Goal: Task Accomplishment & Management: Manage account settings

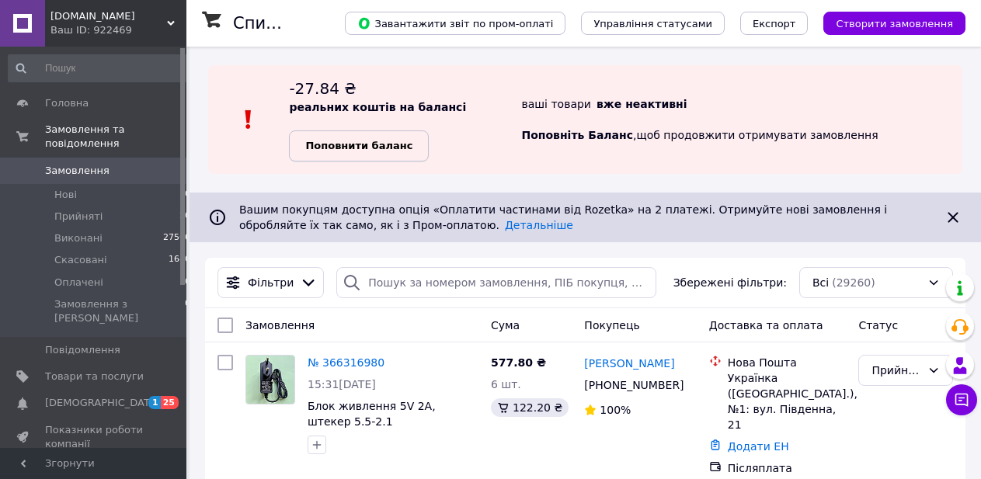
click at [404, 151] on b "Поповнити баланс" at bounding box center [358, 146] width 107 height 12
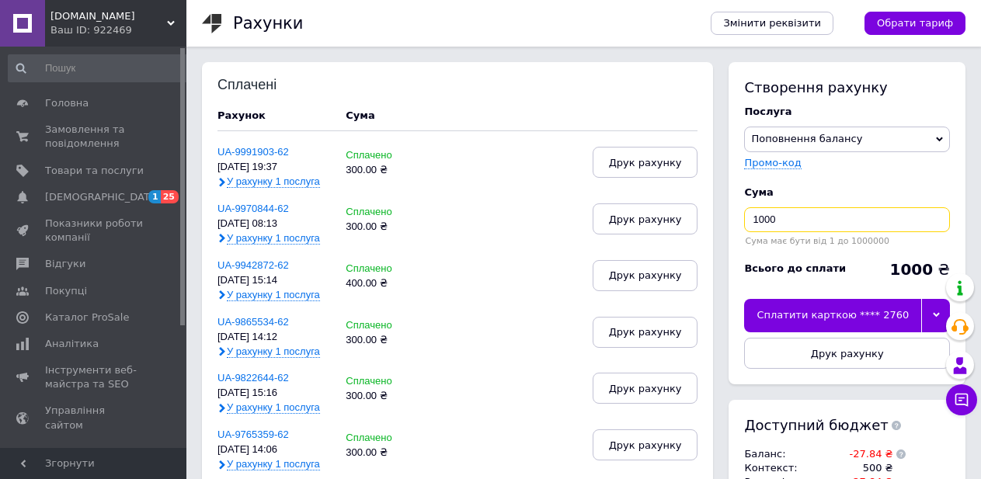
drag, startPoint x: 766, startPoint y: 220, endPoint x: 736, endPoint y: 225, distance: 30.8
click at [744, 224] on input "1000" at bounding box center [847, 219] width 206 height 25
type input "300"
click at [814, 318] on div "Сплатити карткою **** 2760" at bounding box center [832, 315] width 177 height 33
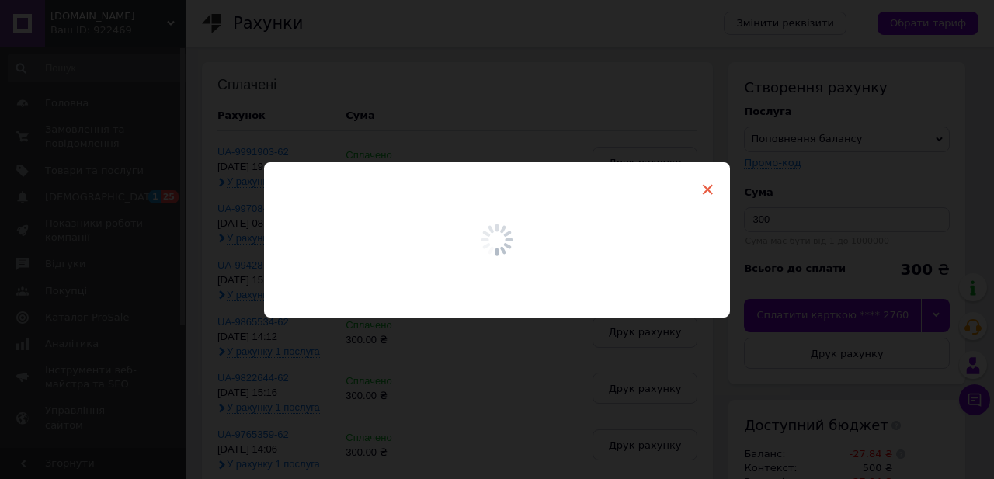
click at [701, 184] on span "×" at bounding box center [708, 189] width 14 height 26
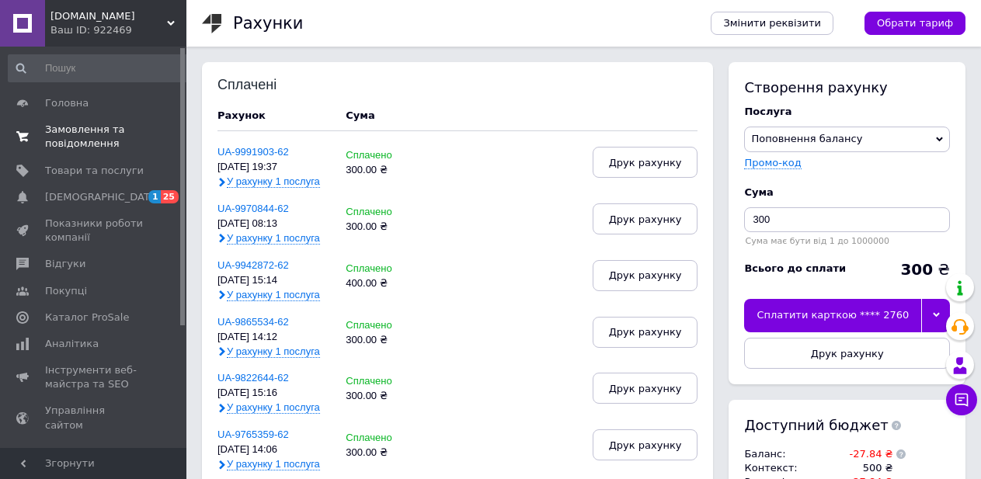
click at [64, 131] on span "Замовлення та повідомлення" at bounding box center [94, 137] width 99 height 28
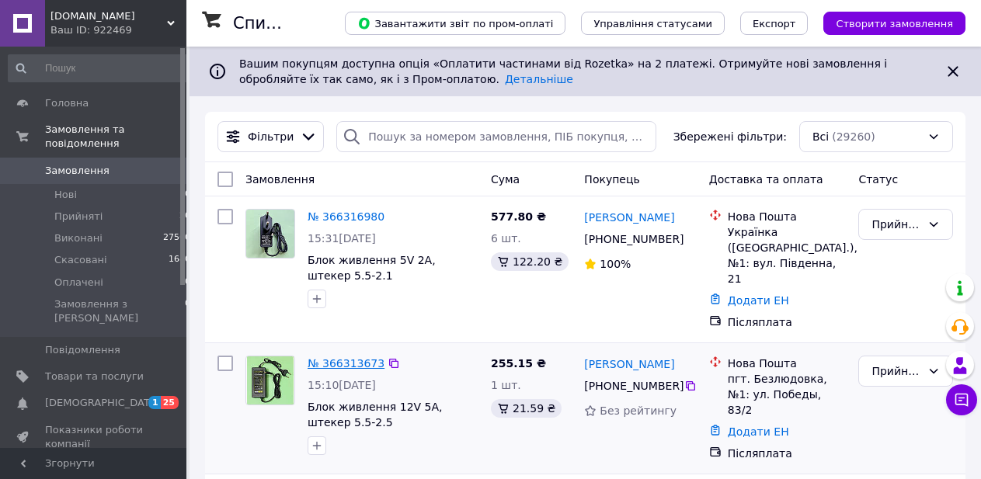
click at [350, 357] on link "№ 366313673" at bounding box center [346, 363] width 77 height 12
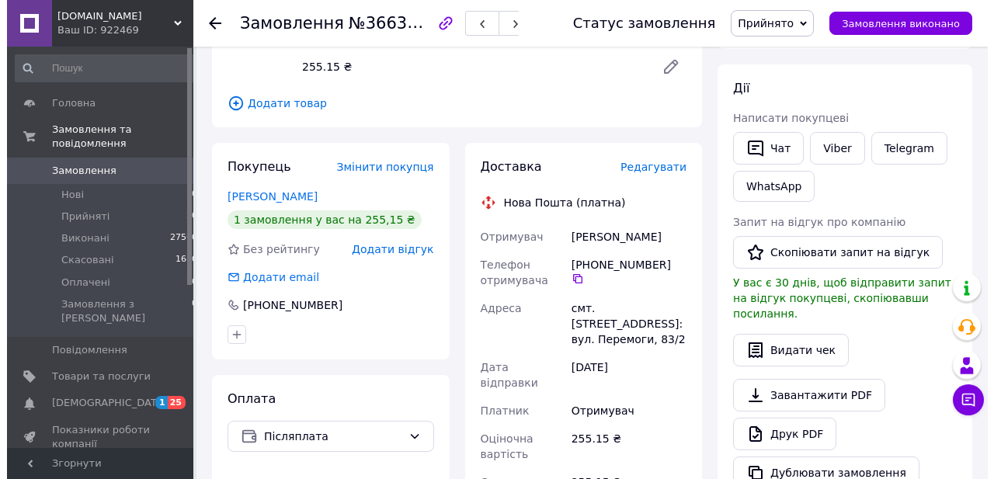
scroll to position [238, 0]
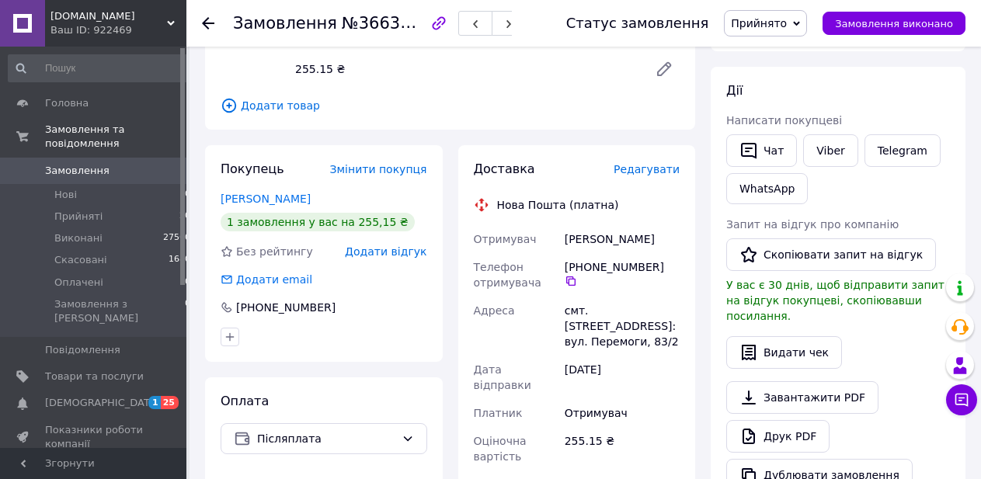
click at [652, 174] on span "Редагувати" at bounding box center [647, 169] width 66 height 12
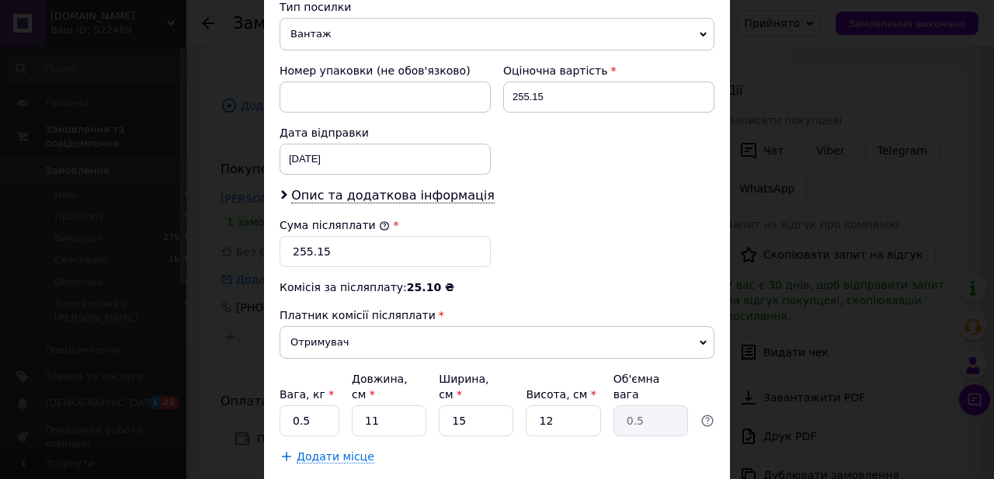
scroll to position [706, 0]
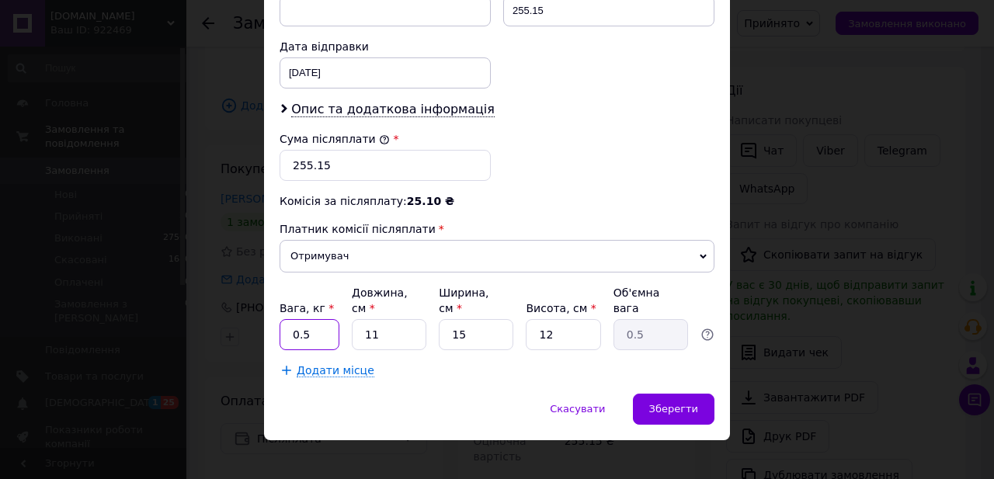
click at [300, 319] on input "0.5" at bounding box center [310, 334] width 60 height 31
drag, startPoint x: 363, startPoint y: 311, endPoint x: 355, endPoint y: 310, distance: 7.9
click at [355, 319] on input "11" at bounding box center [389, 334] width 75 height 31
type input "1"
type input "0.1"
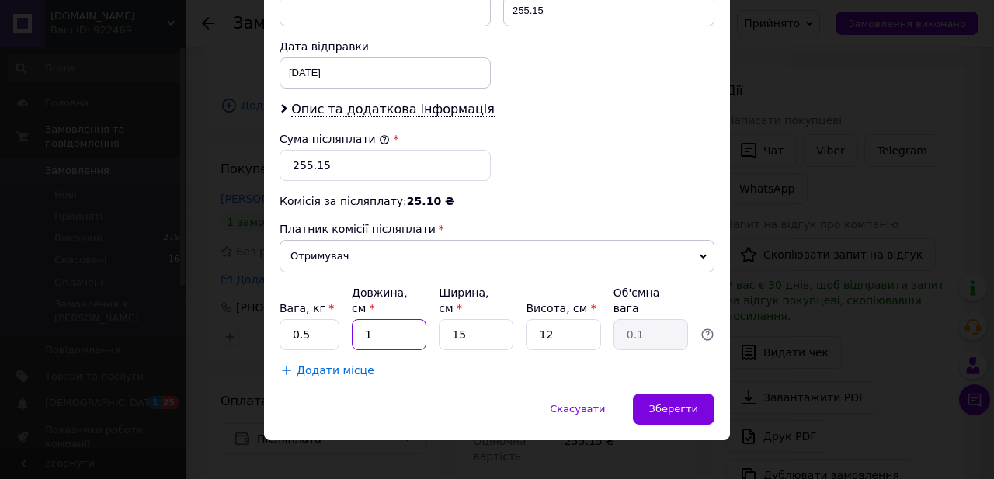
type input "17"
type input "0.77"
type input "17"
drag, startPoint x: 489, startPoint y: 319, endPoint x: 435, endPoint y: 313, distance: 54.7
click at [439, 319] on input "15" at bounding box center [476, 334] width 75 height 31
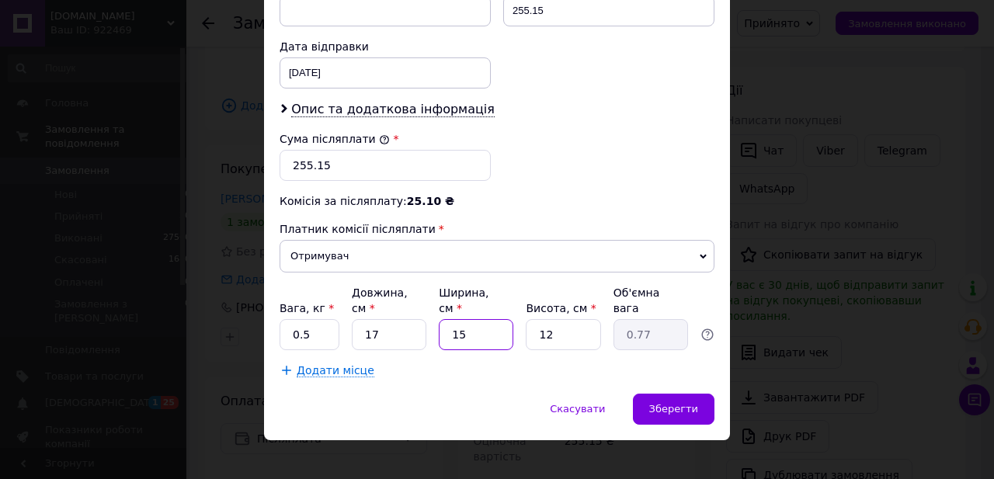
type input "1"
type input "0.1"
type input "12"
type input "0.61"
type input "12"
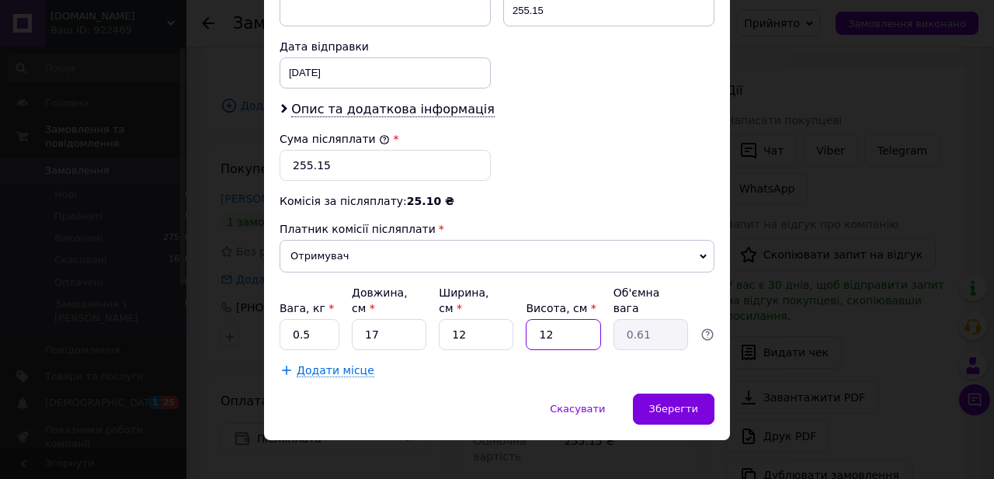
drag, startPoint x: 558, startPoint y: 323, endPoint x: 492, endPoint y: 321, distance: 65.3
click at [526, 321] on input "12" at bounding box center [563, 334] width 75 height 31
type input "1"
type input "0.1"
type input "10"
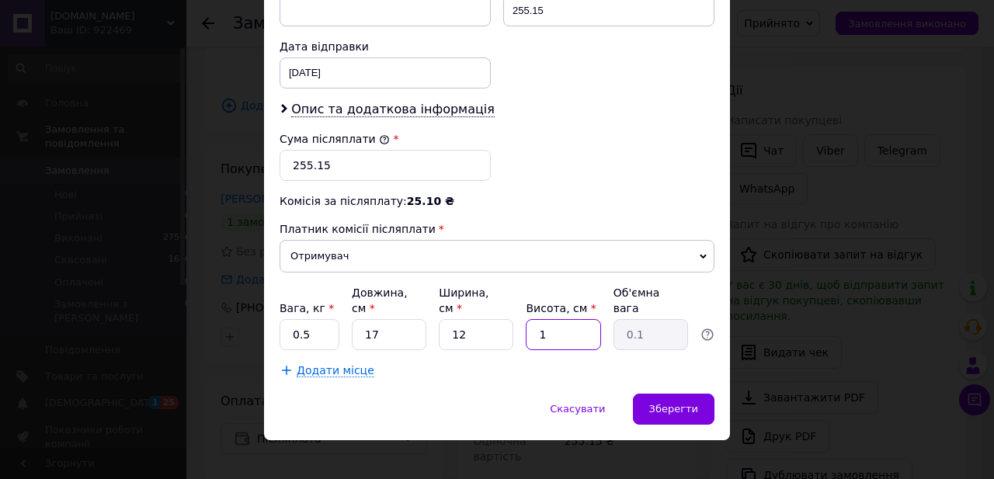
type input "0.51"
type input "10"
click at [660, 403] on span "Зберегти" at bounding box center [673, 409] width 49 height 12
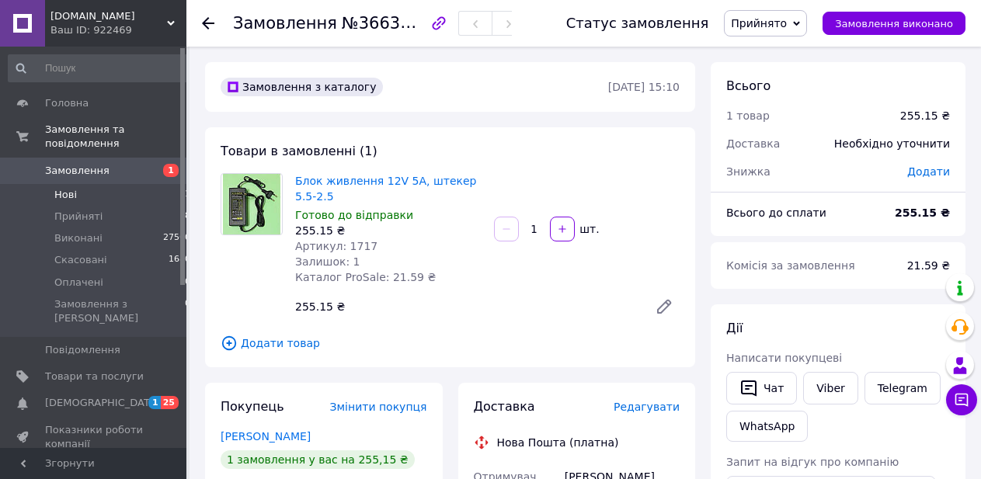
click at [63, 188] on span "Нові" at bounding box center [65, 195] width 23 height 14
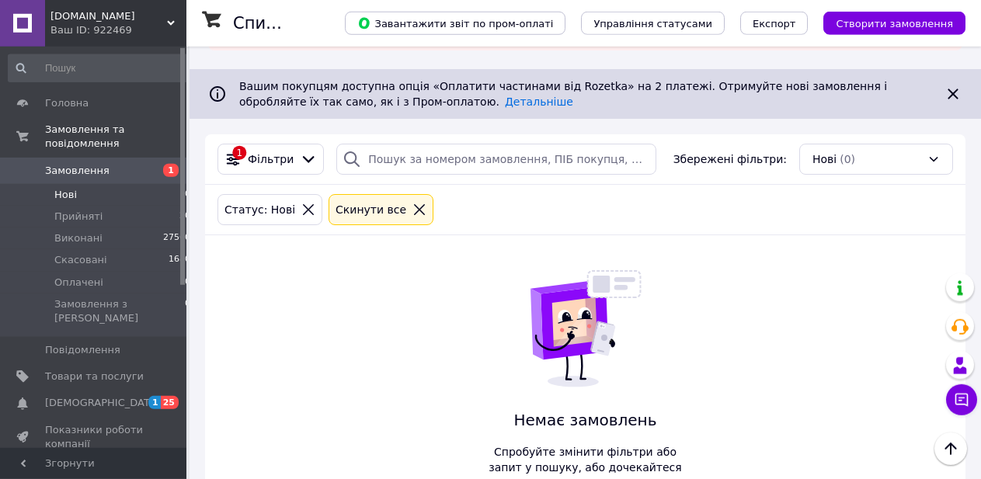
scroll to position [24, 0]
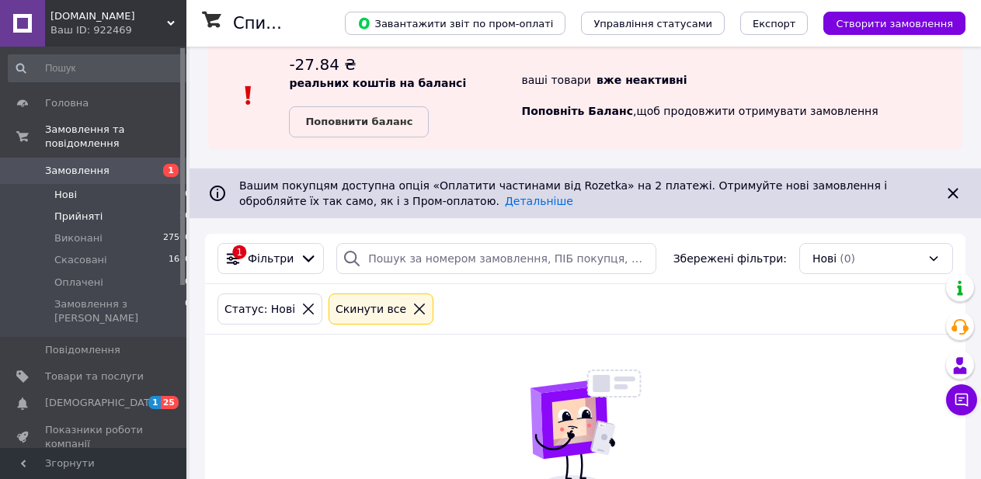
click at [73, 210] on span "Прийняті" at bounding box center [78, 217] width 48 height 14
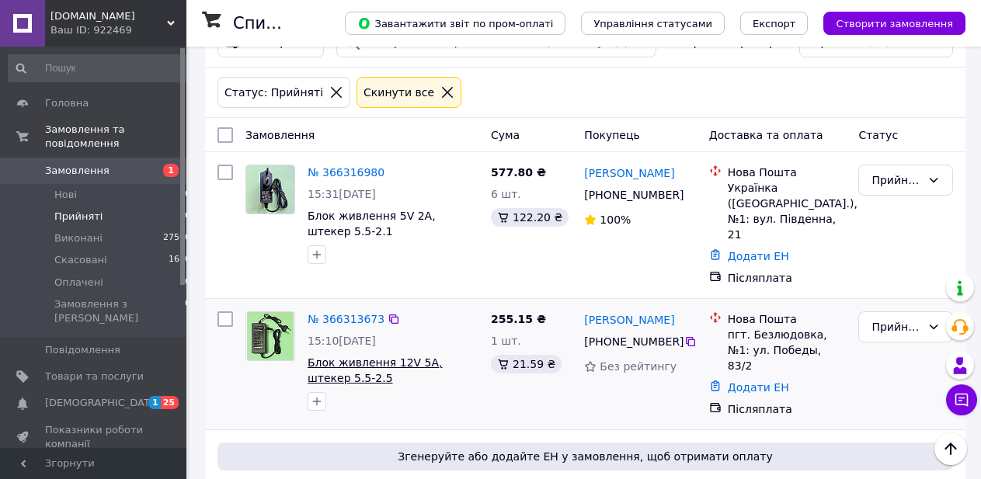
scroll to position [238, 0]
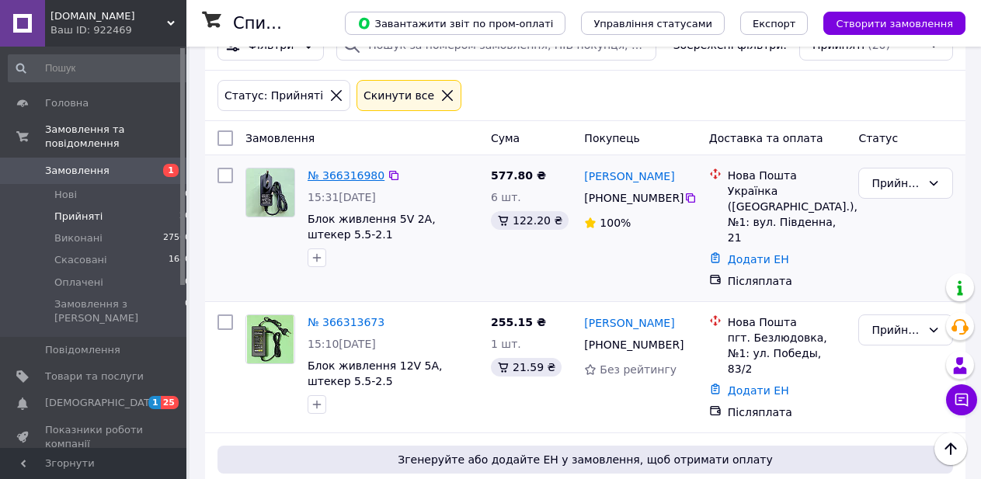
click at [332, 173] on link "№ 366316980" at bounding box center [346, 175] width 77 height 12
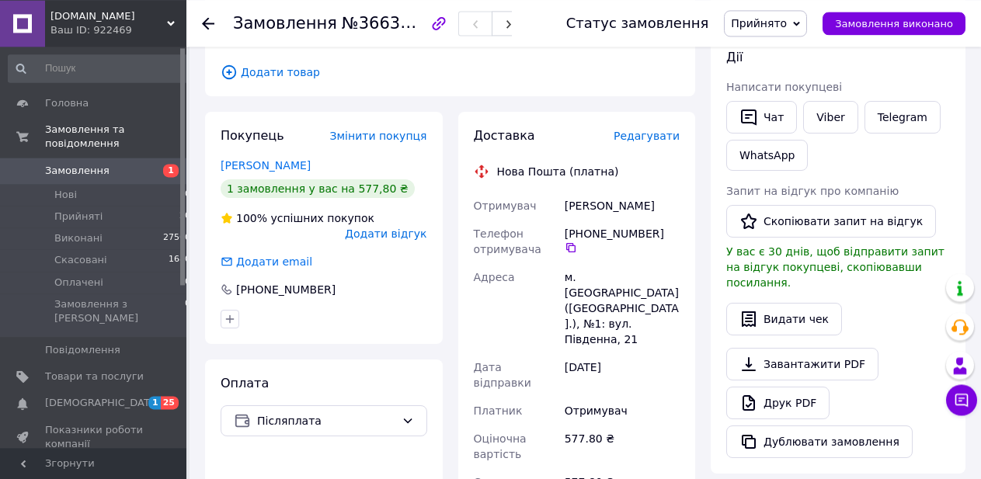
scroll to position [238, 0]
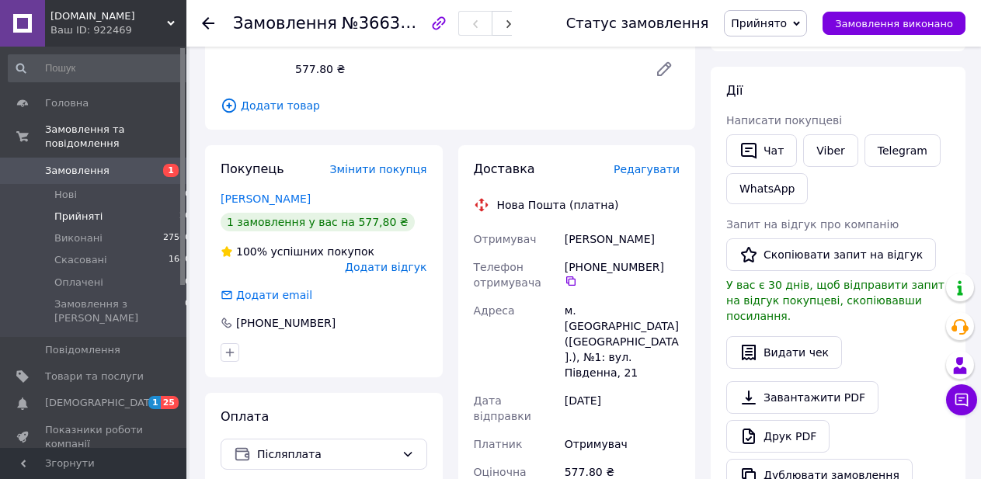
click at [69, 210] on span "Прийняті" at bounding box center [78, 217] width 48 height 14
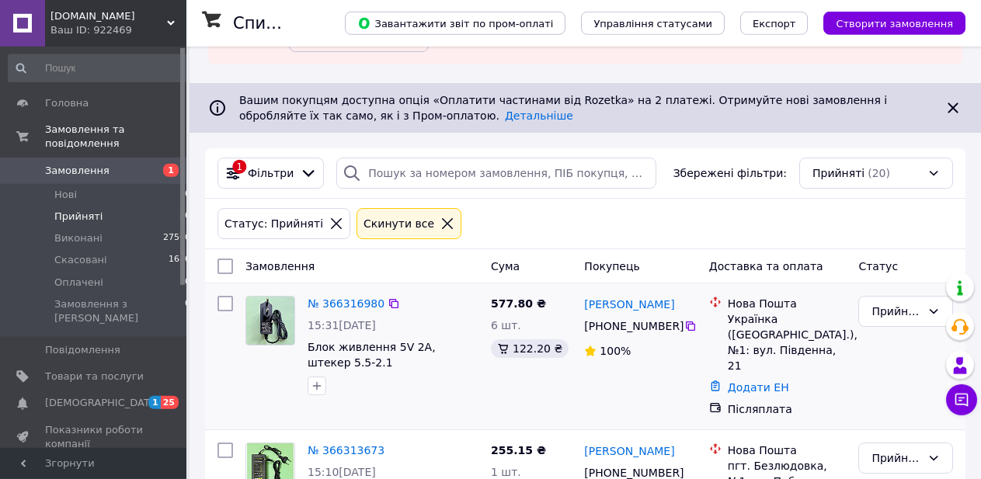
scroll to position [158, 0]
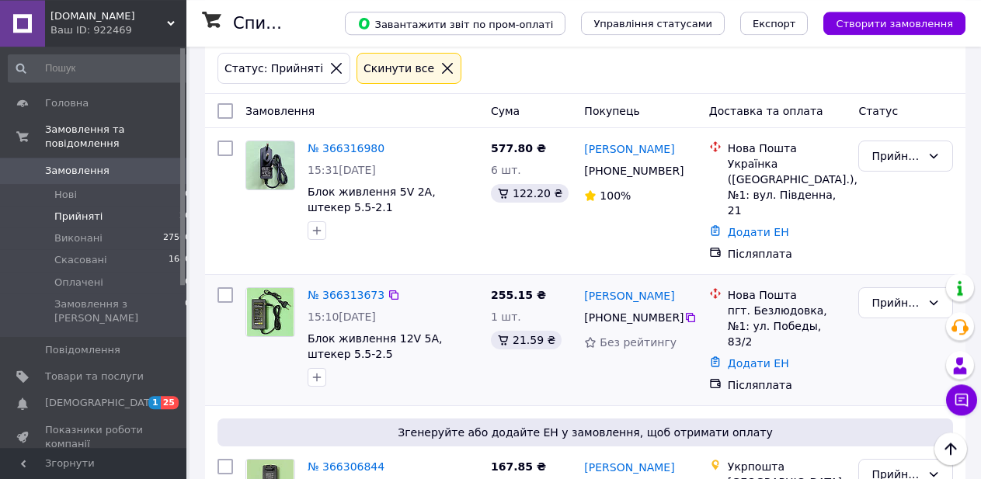
scroll to position [238, 0]
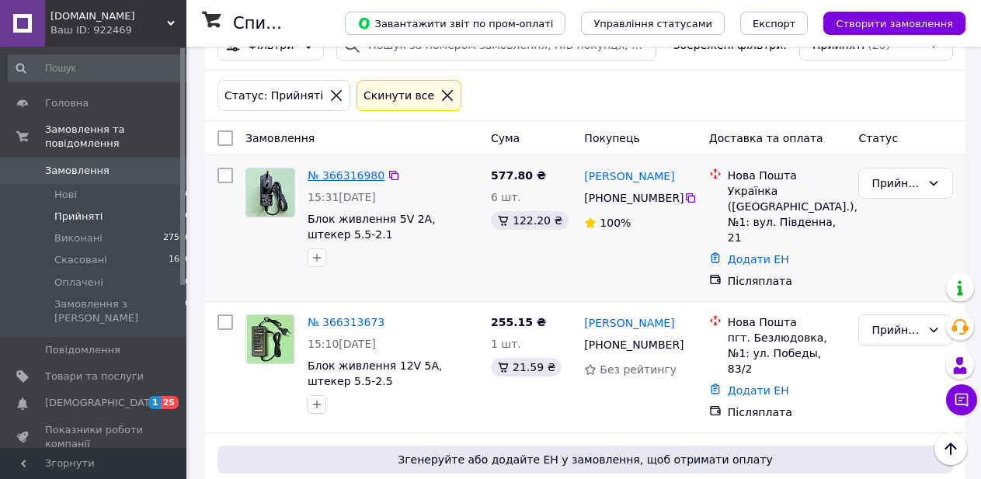
click at [364, 176] on link "№ 366316980" at bounding box center [346, 175] width 77 height 12
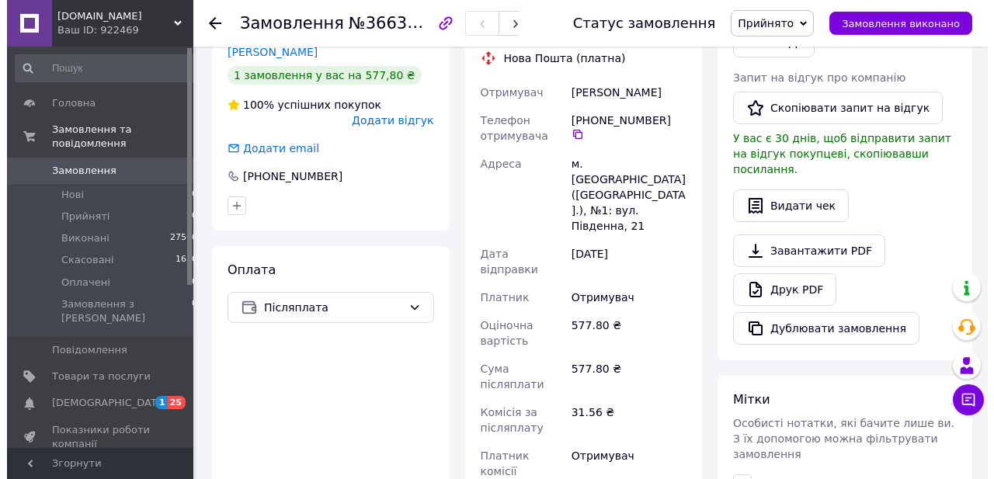
scroll to position [317, 0]
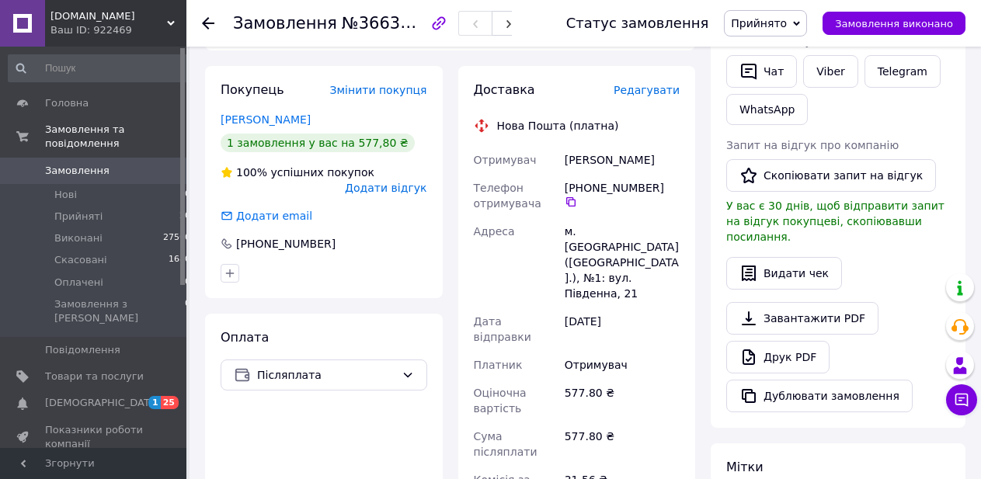
click at [645, 84] on span "Редагувати" at bounding box center [647, 90] width 66 height 12
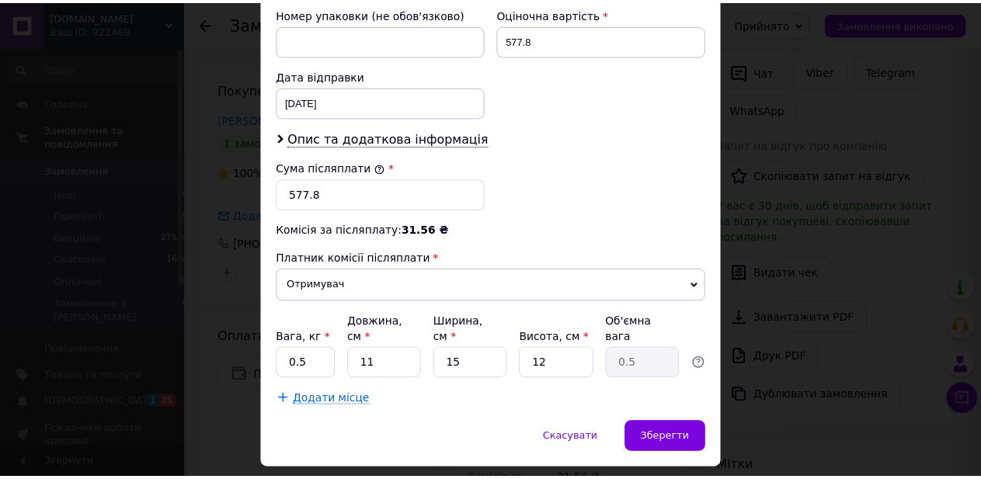
scroll to position [706, 0]
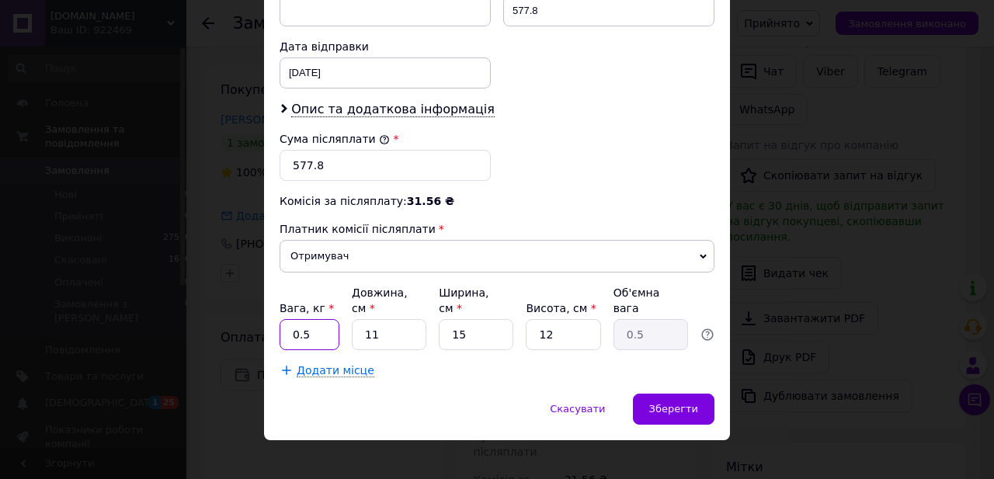
drag, startPoint x: 304, startPoint y: 319, endPoint x: 261, endPoint y: 316, distance: 42.8
click at [280, 319] on input "0.5" at bounding box center [310, 334] width 60 height 31
drag, startPoint x: 343, startPoint y: 315, endPoint x: 333, endPoint y: 315, distance: 9.4
click at [352, 319] on input "11" at bounding box center [389, 334] width 75 height 31
drag, startPoint x: 297, startPoint y: 318, endPoint x: 273, endPoint y: 319, distance: 24.1
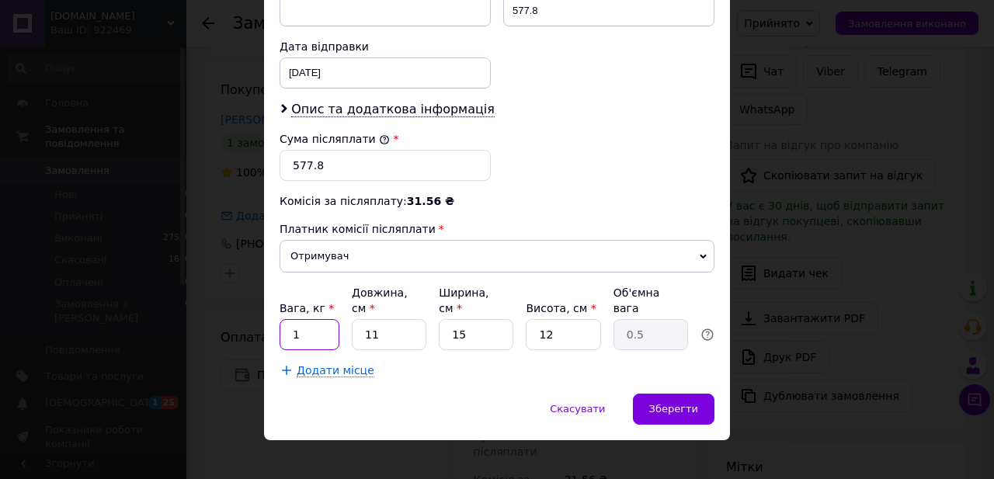
click at [280, 319] on input "1" at bounding box center [310, 334] width 60 height 31
type input "05"
drag, startPoint x: 377, startPoint y: 315, endPoint x: 350, endPoint y: 316, distance: 28.0
click at [352, 319] on input "11" at bounding box center [389, 334] width 75 height 31
type input "2"
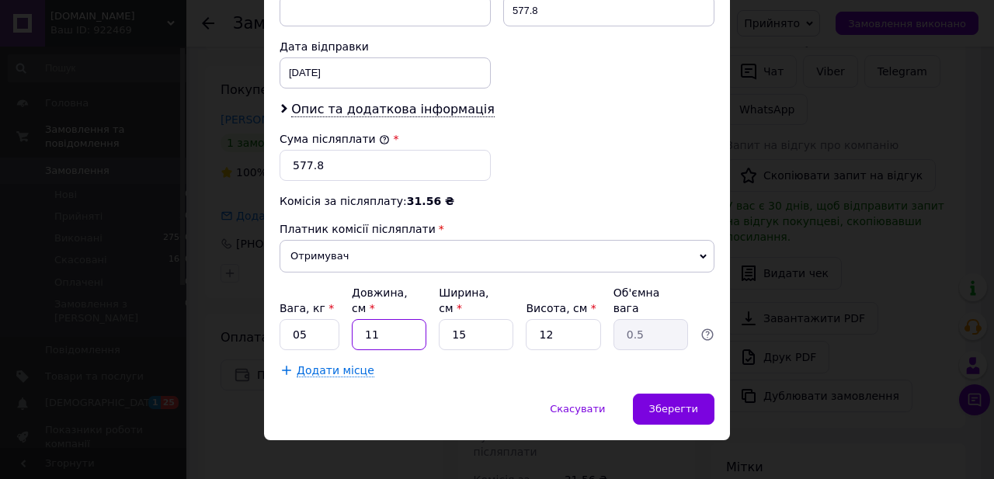
type input "0.1"
type input "24"
type input "1.08"
drag, startPoint x: 377, startPoint y: 321, endPoint x: 343, endPoint y: 319, distance: 34.2
click at [352, 319] on input "24" at bounding box center [389, 334] width 75 height 31
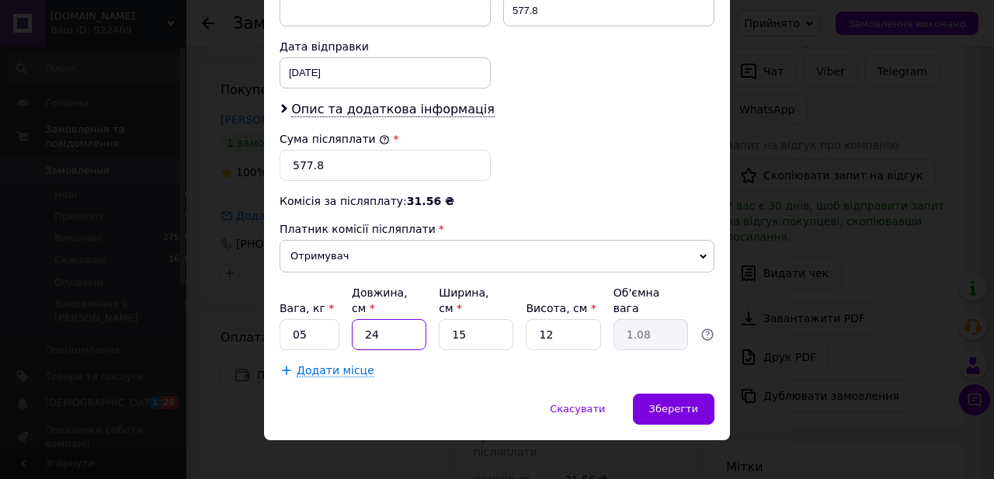
type input "1"
type input "0.1"
type input "17"
type input "0.77"
type input "17"
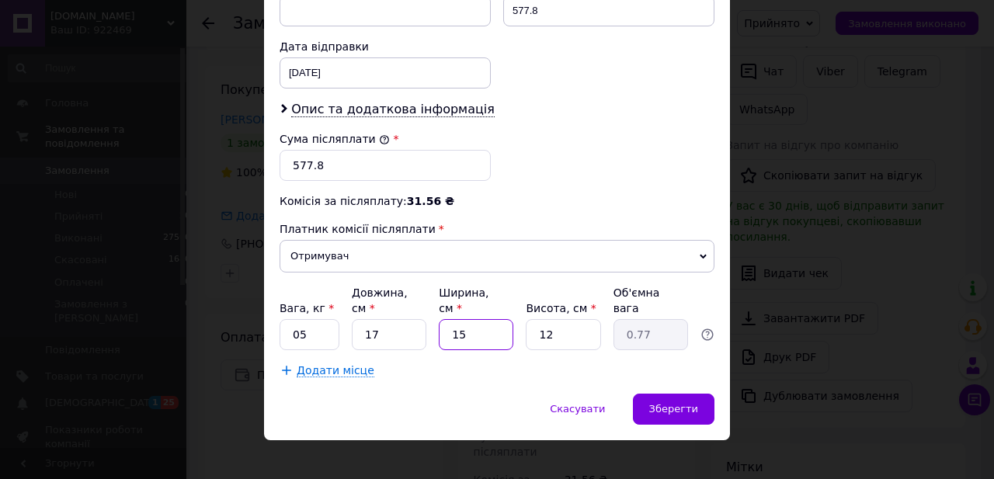
drag, startPoint x: 464, startPoint y: 319, endPoint x: 416, endPoint y: 316, distance: 49.0
click at [439, 319] on input "15" at bounding box center [476, 334] width 75 height 31
type input "1"
type input "0.1"
type input "17"
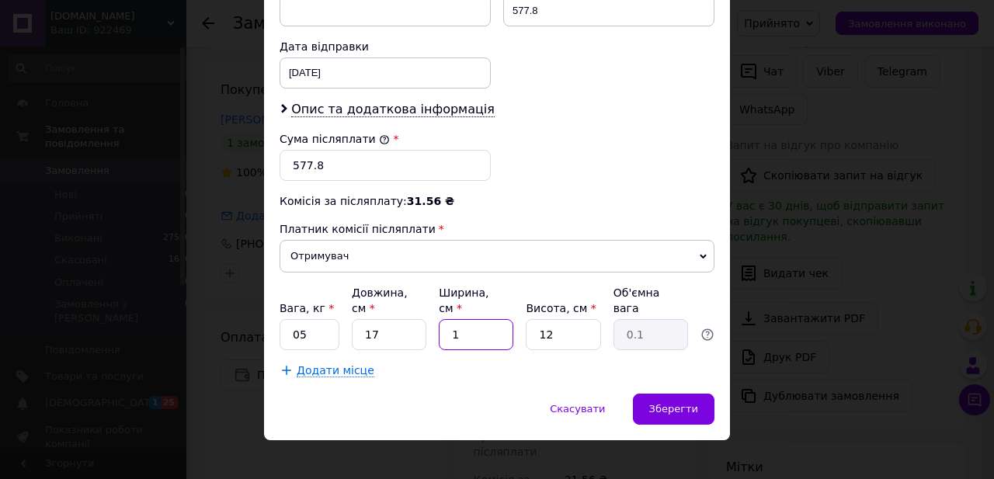
type input "0.87"
type input "17"
drag, startPoint x: 556, startPoint y: 322, endPoint x: 506, endPoint y: 319, distance: 50.6
click at [526, 319] on input "12" at bounding box center [563, 334] width 75 height 31
type input "1"
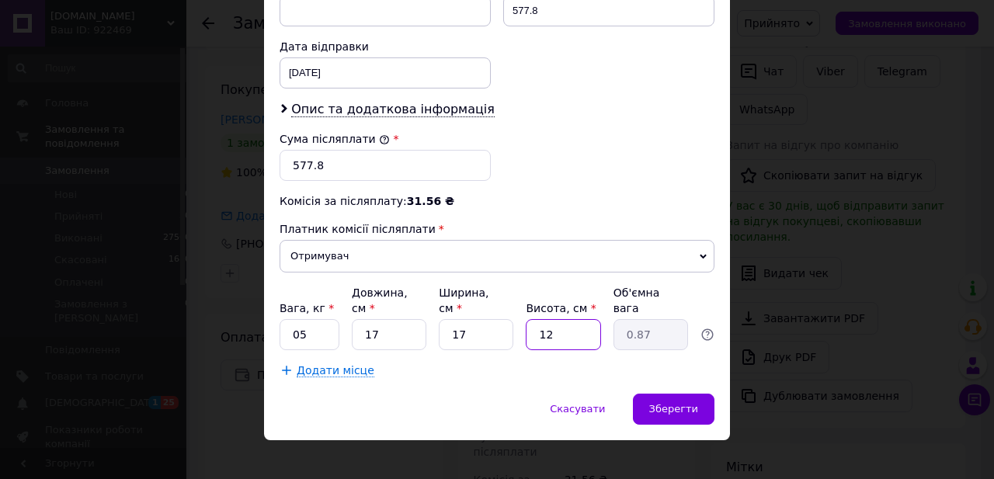
type input "0.1"
type input "10"
type input "0.72"
type input "10"
click at [645, 363] on div "Додати місце" at bounding box center [497, 371] width 435 height 16
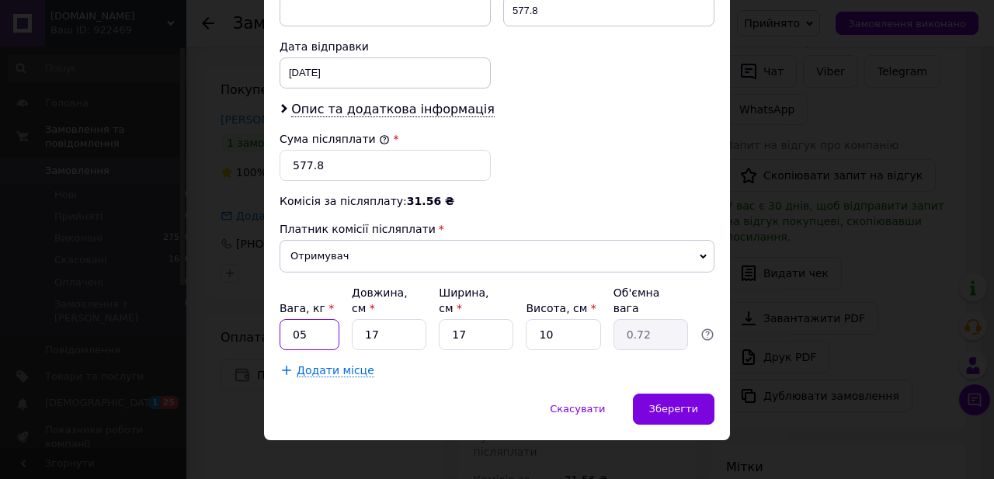
click at [293, 321] on input "05" at bounding box center [310, 334] width 60 height 31
type input "0.5"
click at [682, 403] on span "Зберегти" at bounding box center [673, 409] width 49 height 12
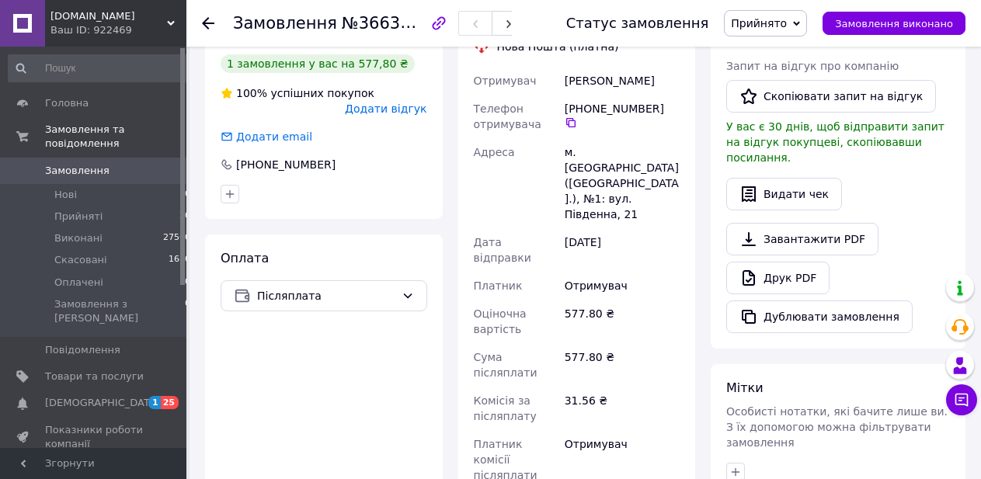
scroll to position [475, 0]
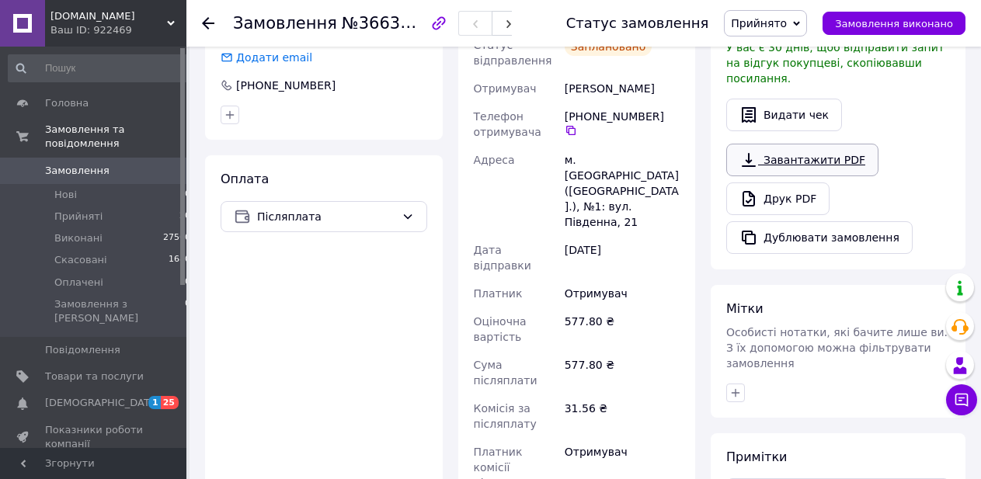
click at [809, 148] on link "Завантажити PDF" at bounding box center [802, 160] width 152 height 33
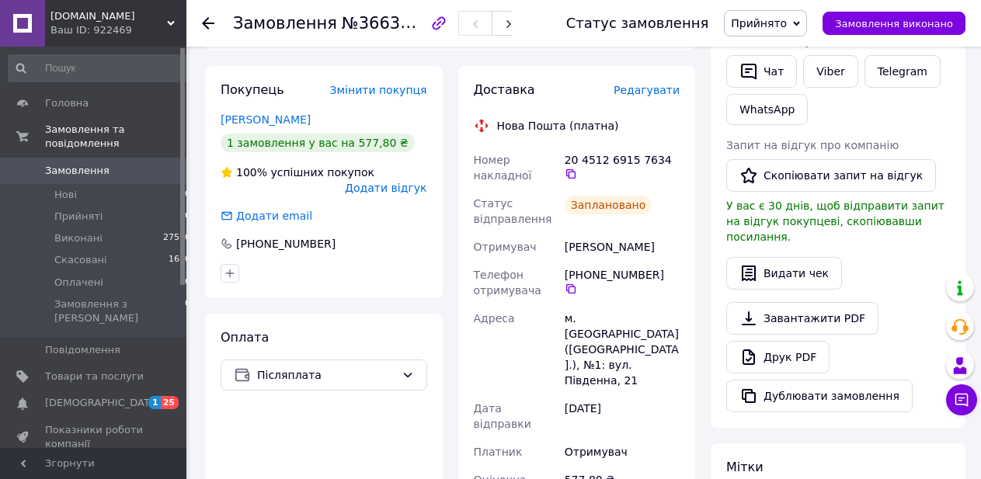
scroll to position [0, 0]
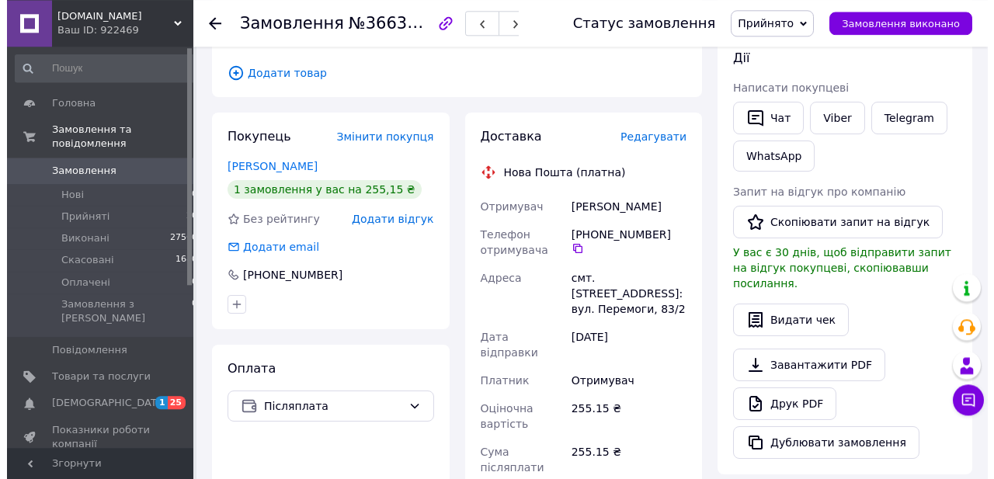
scroll to position [238, 0]
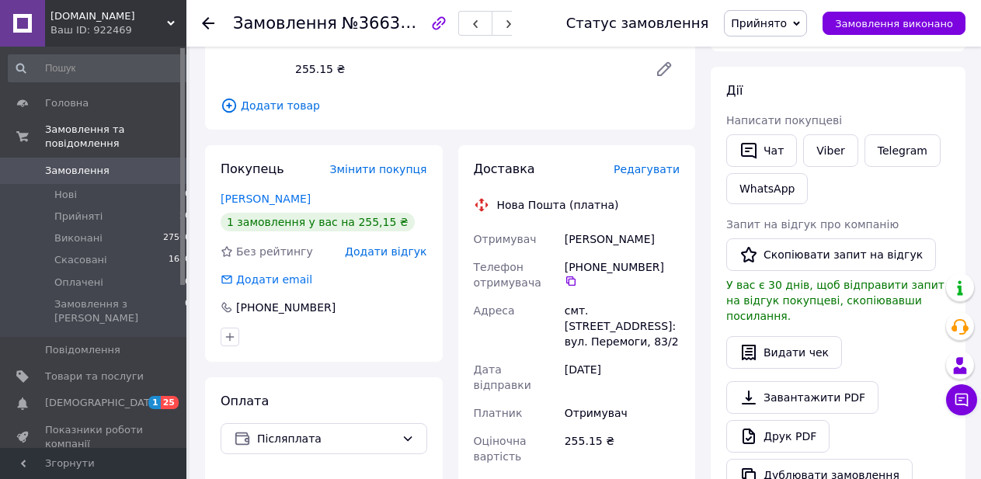
click at [645, 168] on span "Редагувати" at bounding box center [647, 169] width 66 height 12
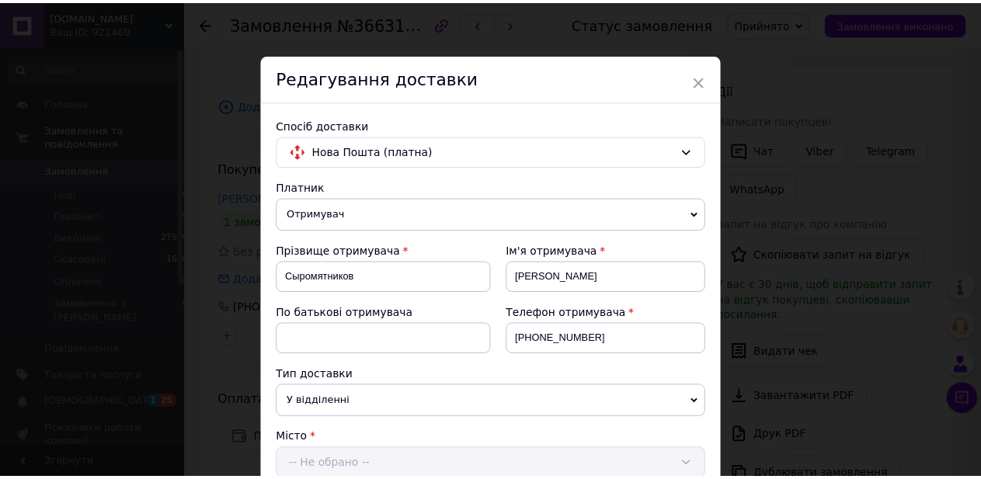
scroll to position [706, 0]
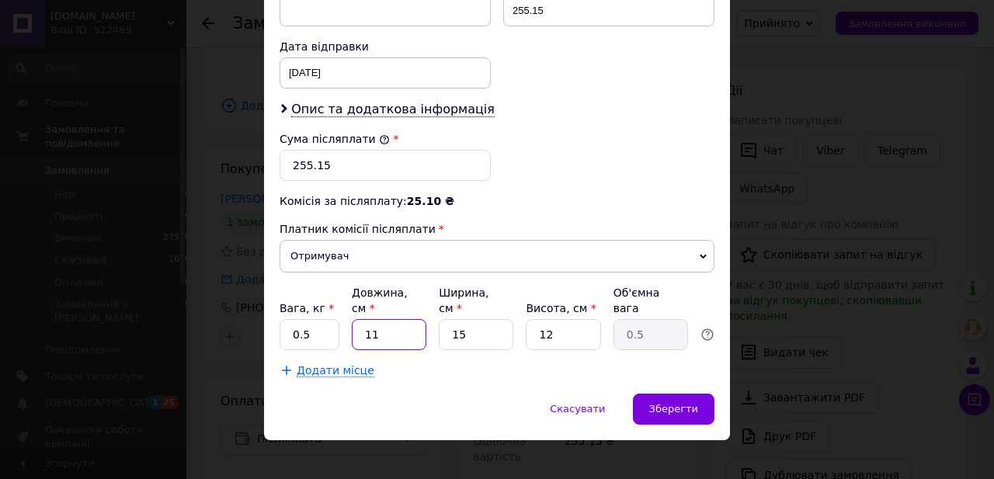
click at [352, 319] on input "11" at bounding box center [389, 334] width 75 height 31
type input "1"
type input "0.1"
type input "17"
type input "0.77"
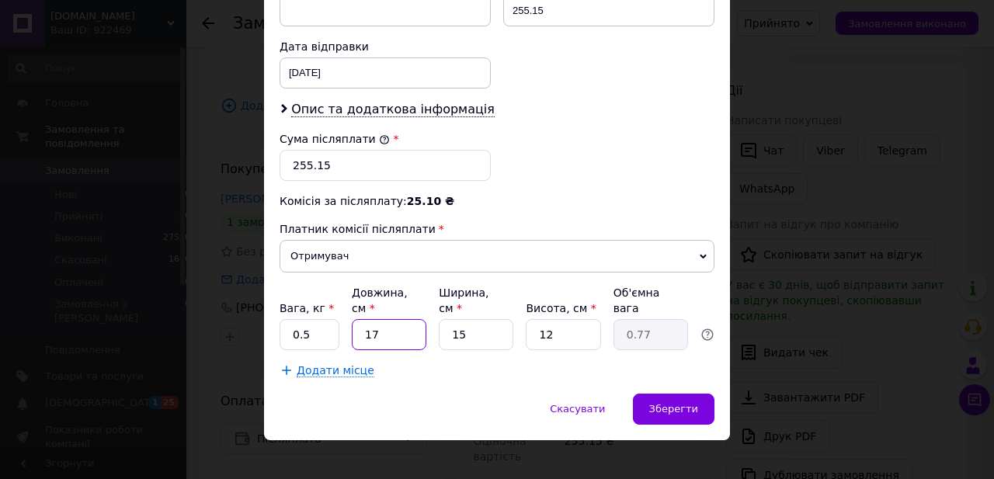
type input "17"
click at [440, 319] on input "15" at bounding box center [476, 334] width 75 height 31
type input "1"
type input "0.1"
type input "12"
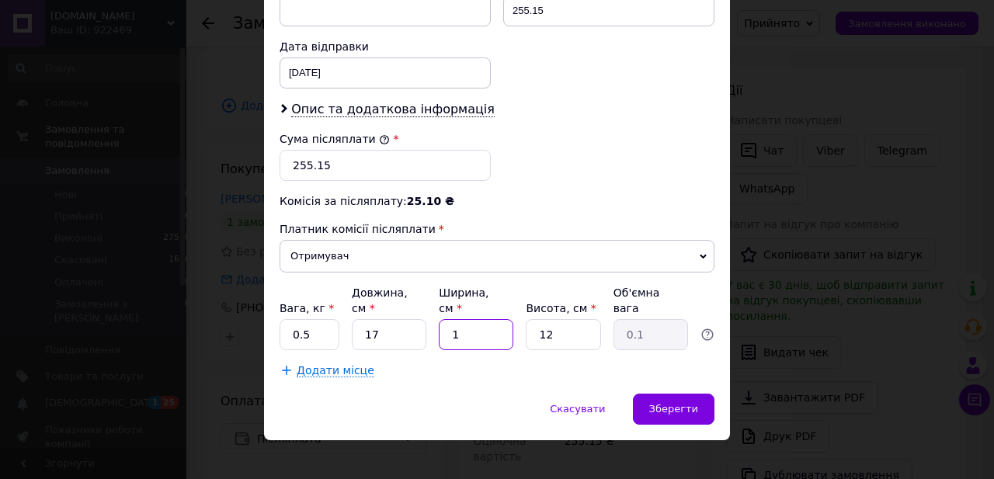
type input "0.61"
type input "12"
drag, startPoint x: 514, startPoint y: 322, endPoint x: 505, endPoint y: 321, distance: 9.4
click at [526, 321] on input "12" at bounding box center [563, 334] width 75 height 31
type input "1"
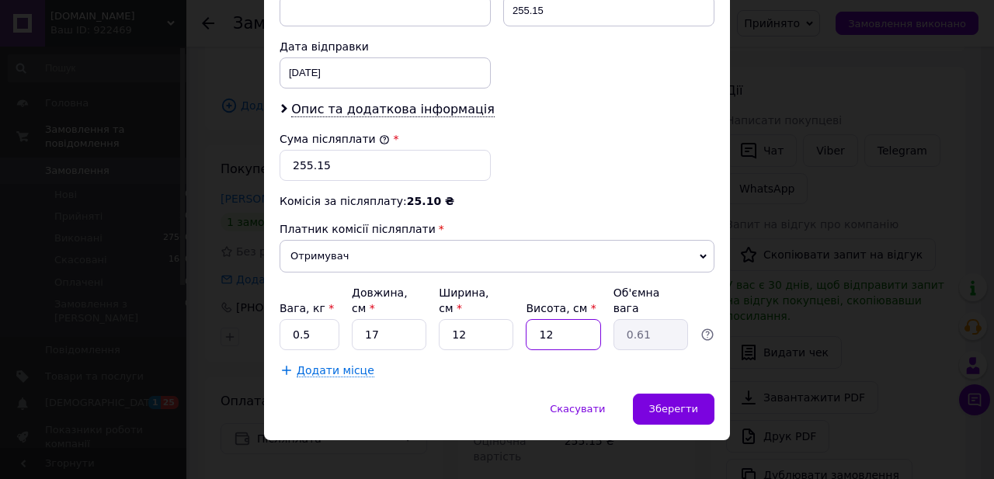
type input "0.1"
type input "10"
type input "0.51"
type input "10"
click at [663, 403] on span "Зберегти" at bounding box center [673, 409] width 49 height 12
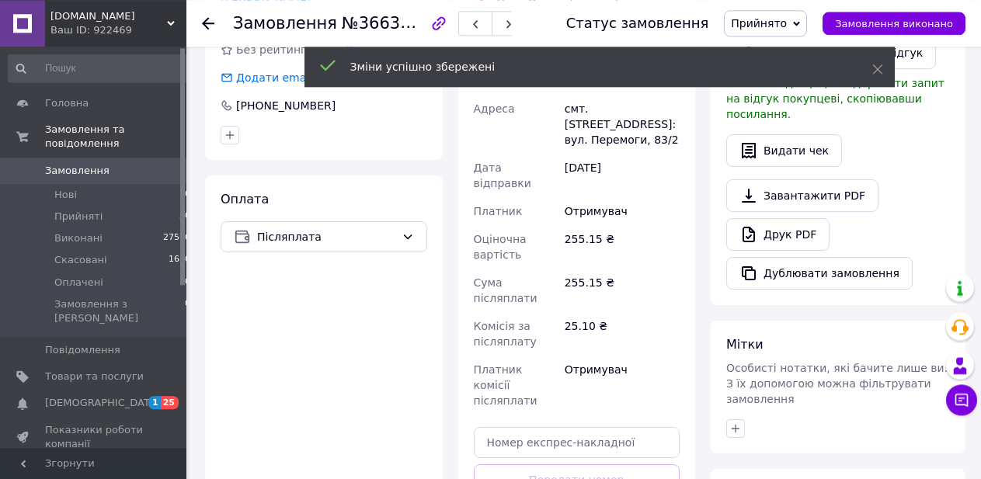
scroll to position [634, 0]
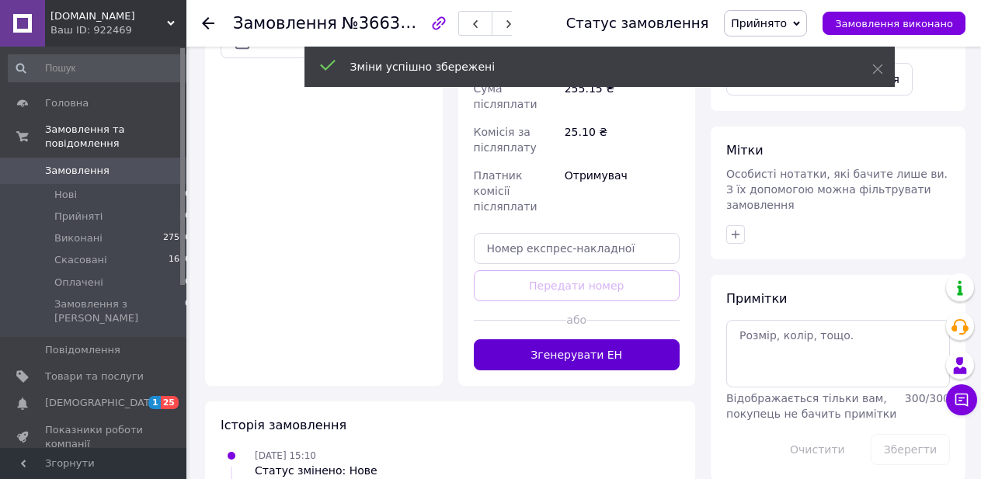
click at [609, 339] on button "Згенерувати ЕН" at bounding box center [577, 354] width 207 height 31
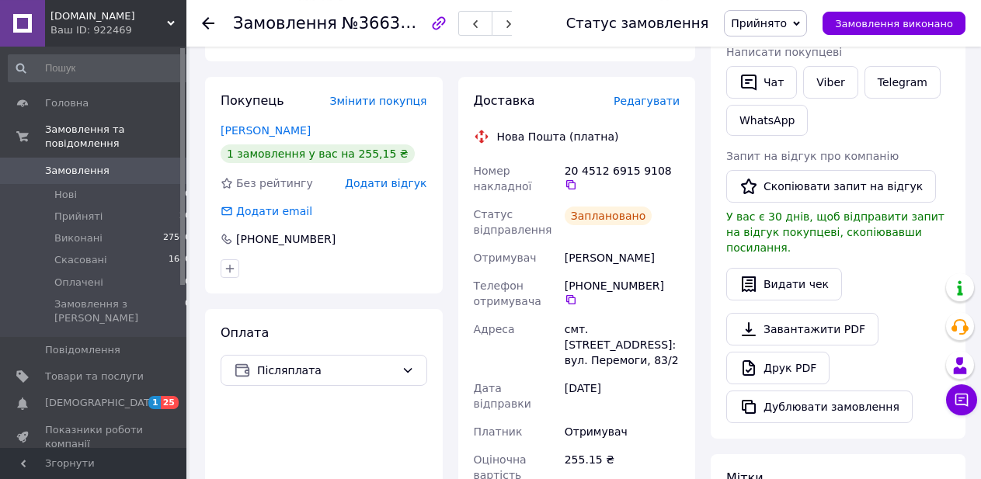
scroll to position [317, 0]
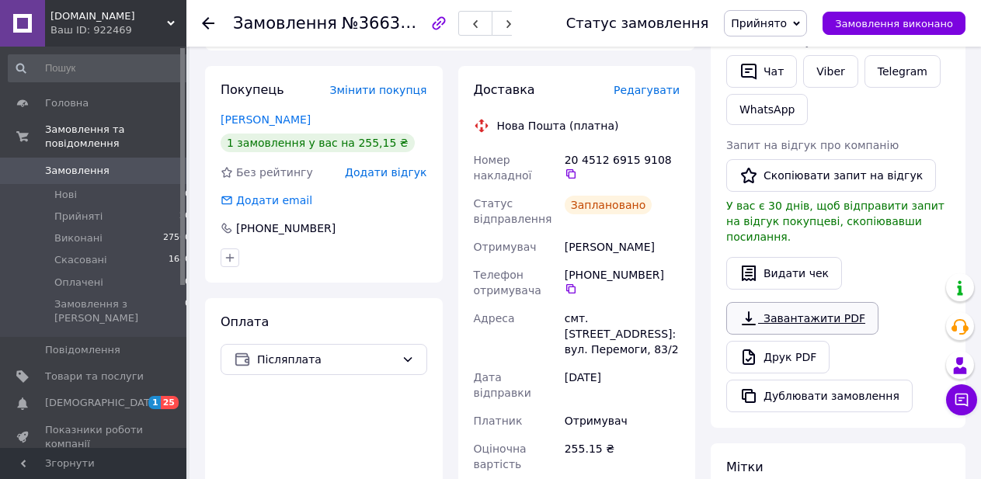
click at [814, 304] on link "Завантажити PDF" at bounding box center [802, 318] width 152 height 33
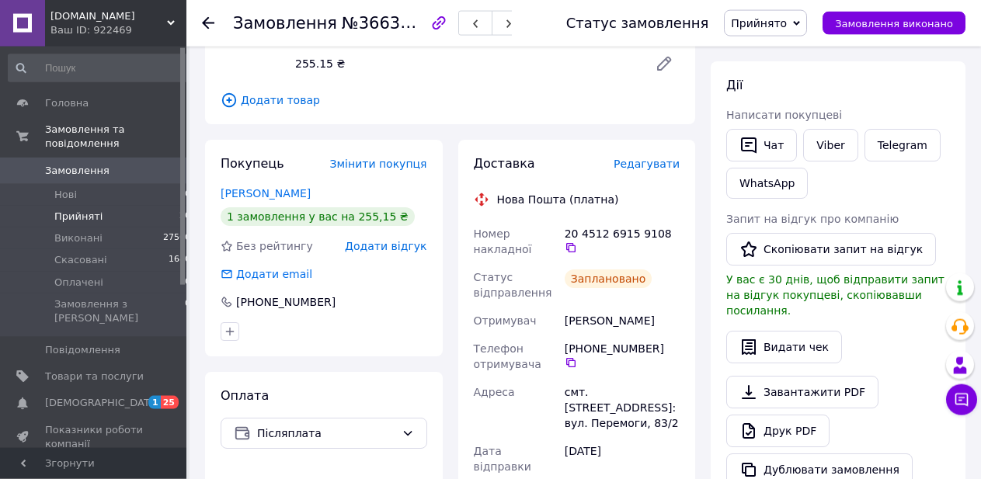
scroll to position [158, 0]
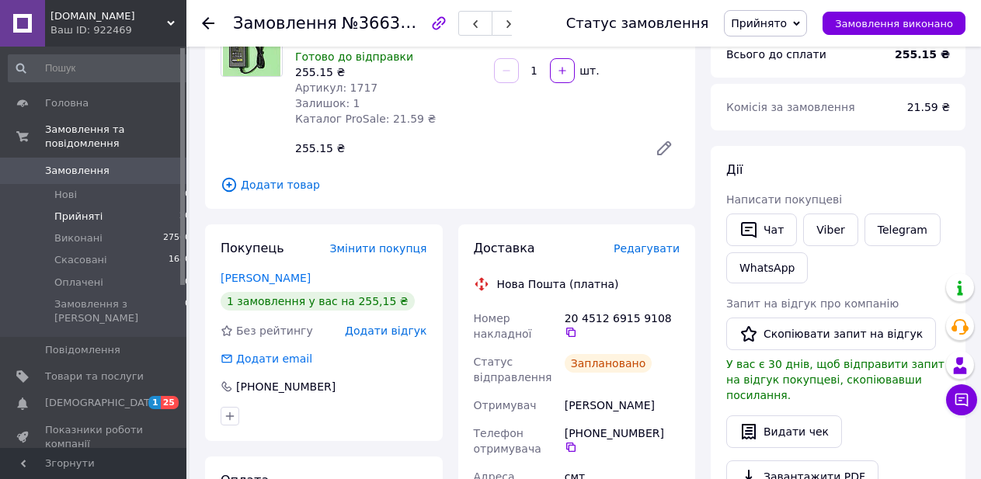
click at [77, 210] on span "Прийняті" at bounding box center [78, 217] width 48 height 14
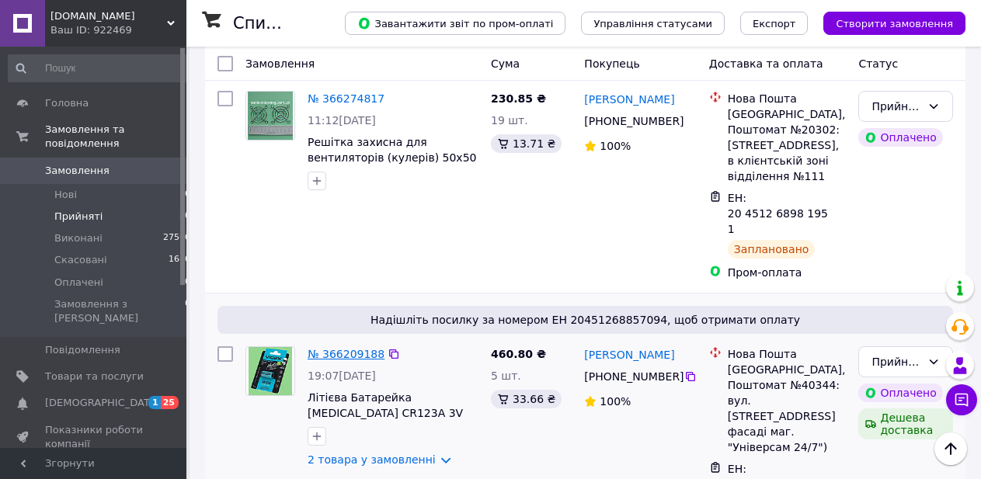
click at [327, 348] on link "№ 366209188" at bounding box center [346, 354] width 77 height 12
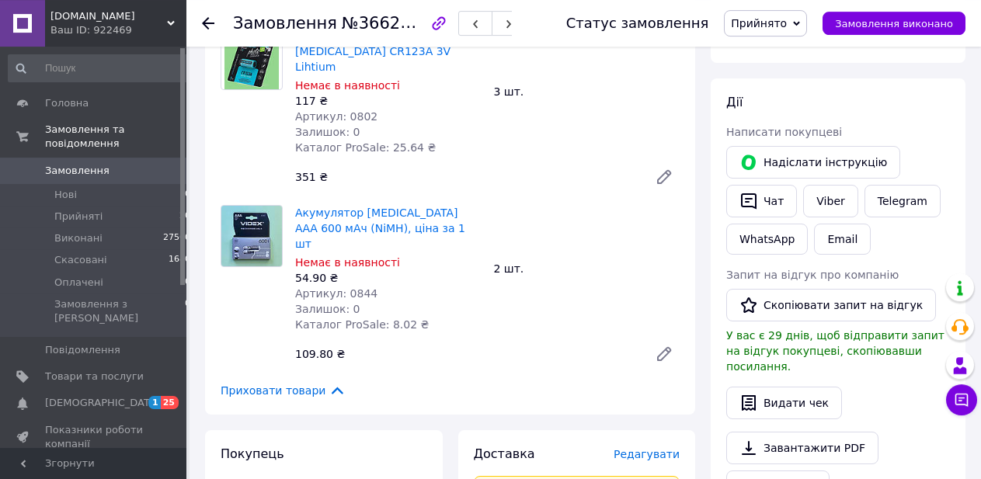
scroll to position [830, 0]
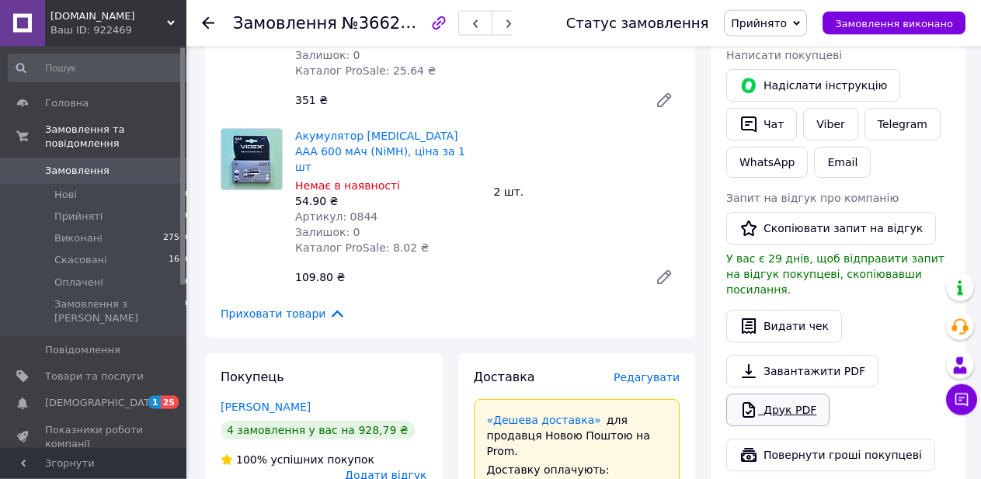
scroll to position [805, 0]
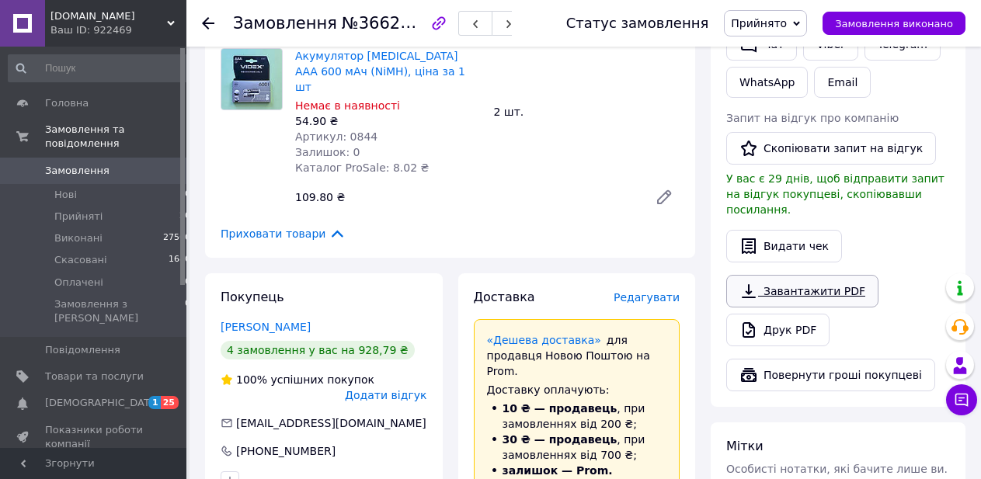
click at [804, 275] on link "Завантажити PDF" at bounding box center [802, 291] width 152 height 33
click at [70, 210] on span "Прийняті" at bounding box center [78, 217] width 48 height 14
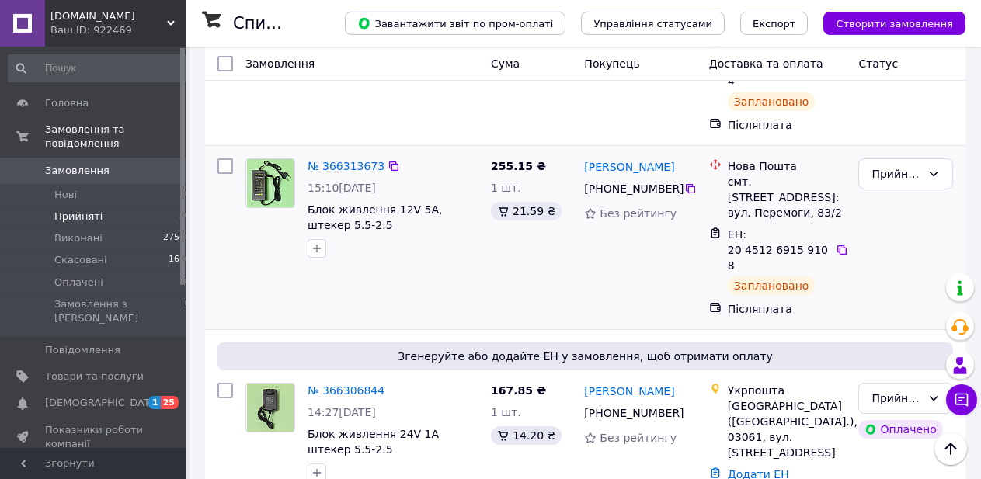
scroll to position [317, 0]
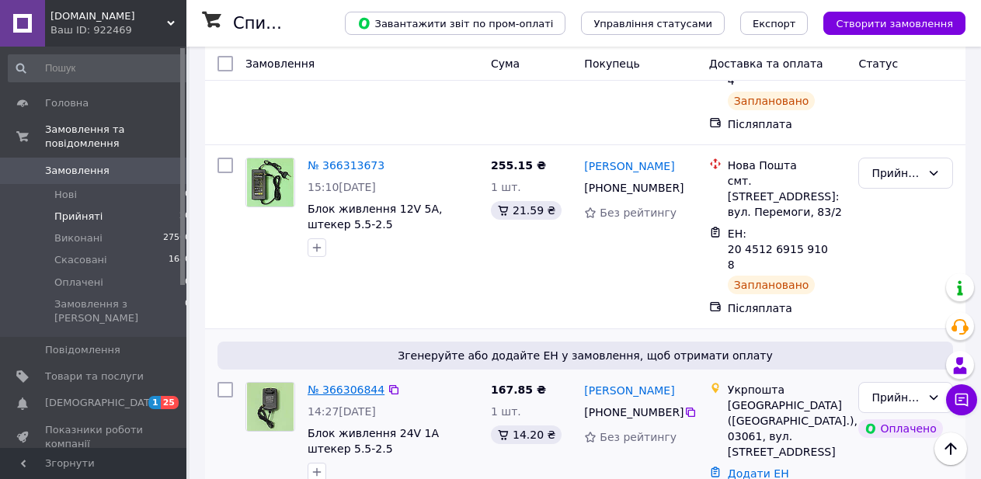
click at [329, 384] on link "№ 366306844" at bounding box center [346, 390] width 77 height 12
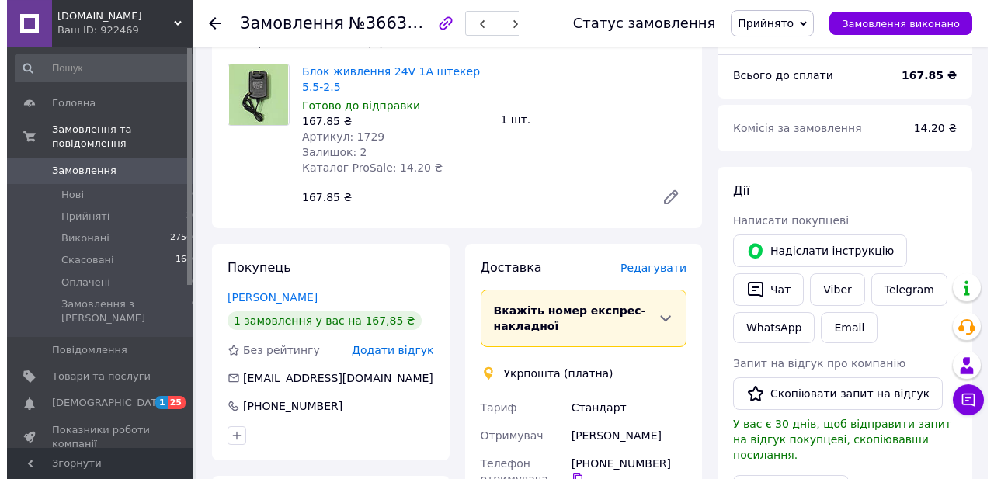
scroll to position [593, 0]
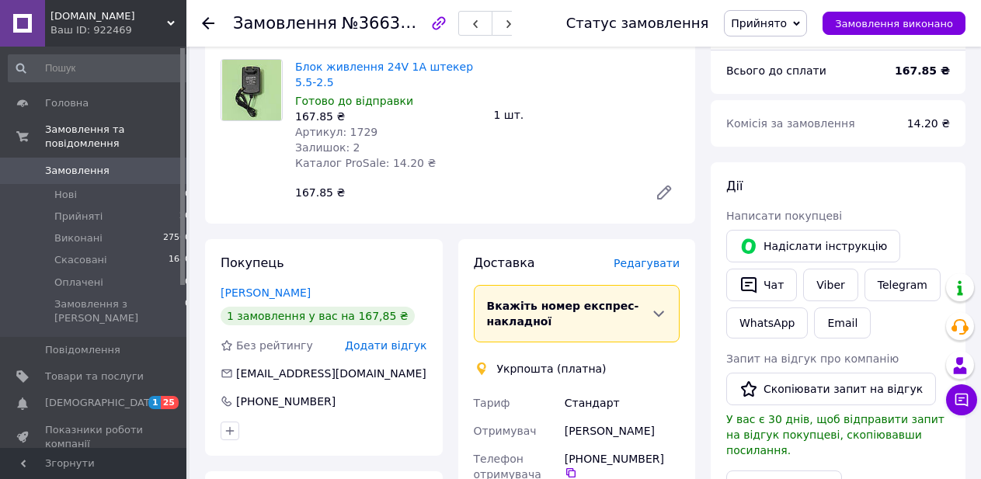
click at [663, 257] on span "Редагувати" at bounding box center [647, 263] width 66 height 12
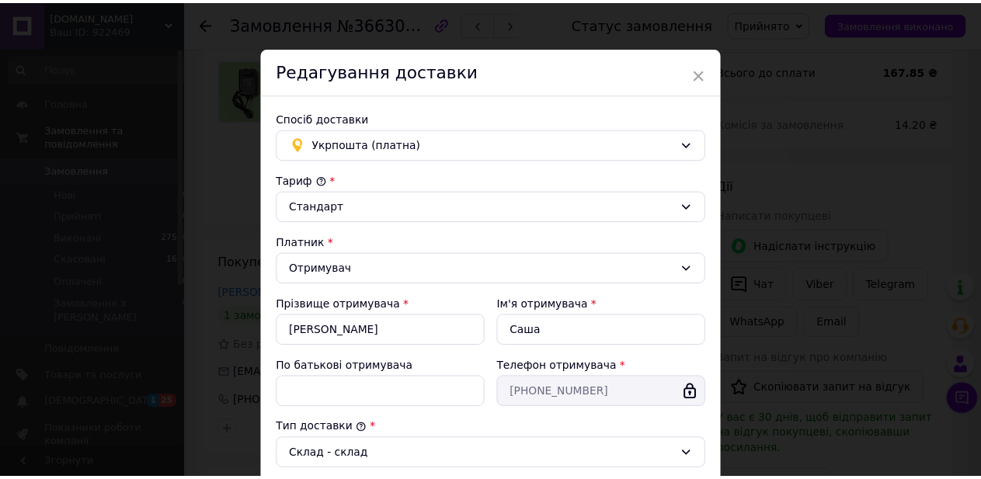
scroll to position [0, 0]
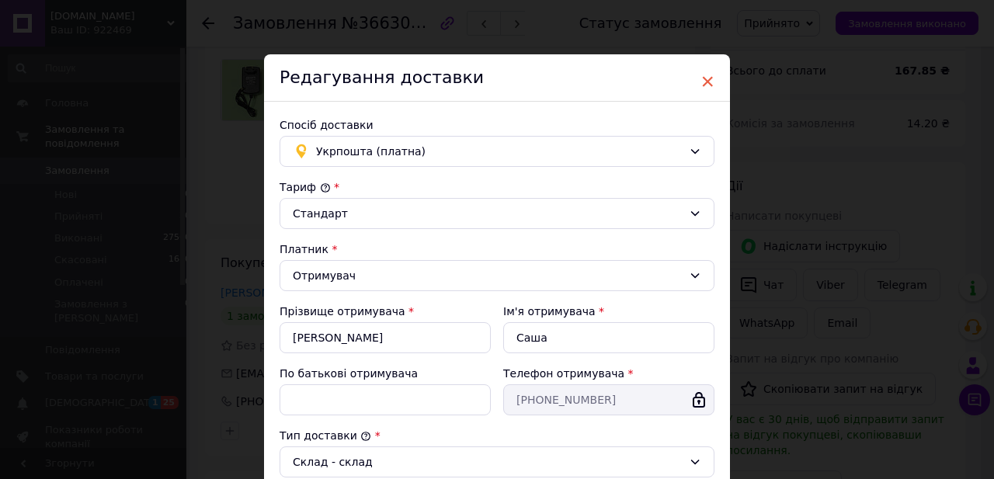
click at [707, 78] on span "×" at bounding box center [708, 81] width 14 height 26
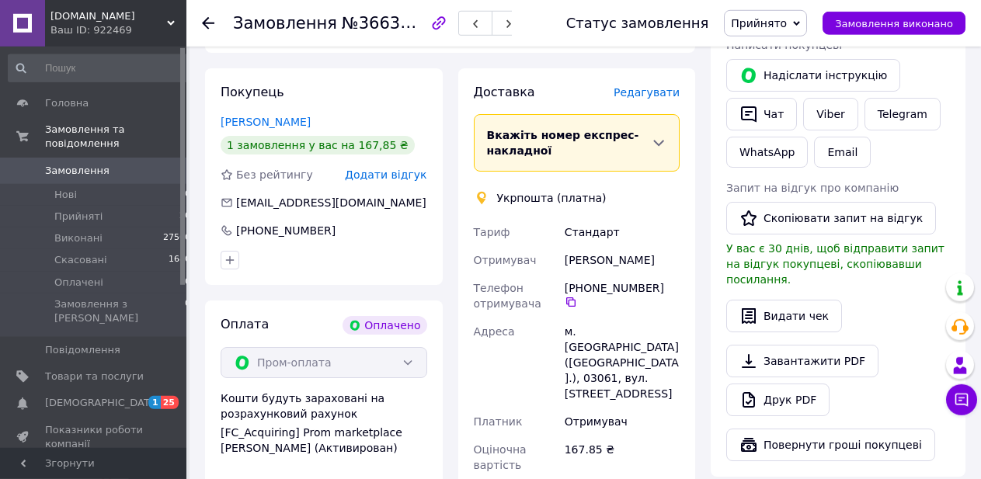
scroll to position [910, 0]
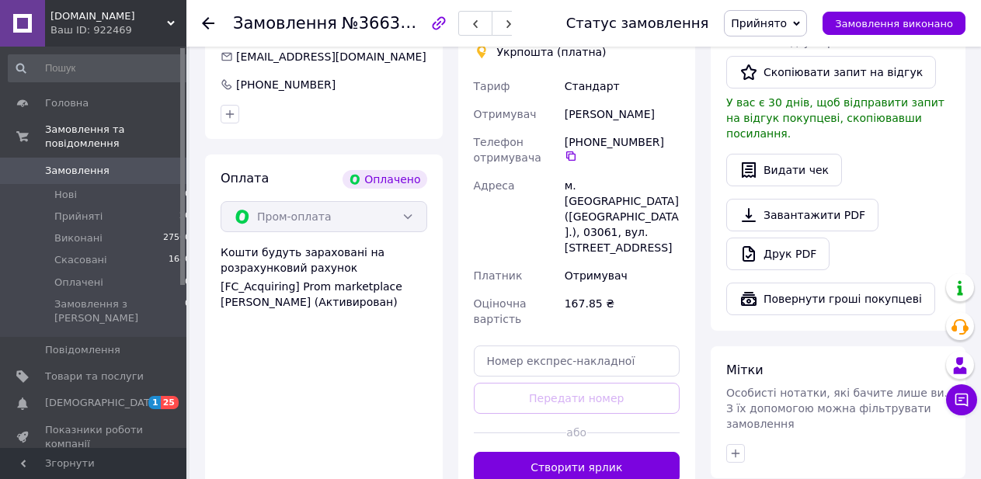
drag, startPoint x: 569, startPoint y: 403, endPoint x: 500, endPoint y: 474, distance: 98.9
click at [569, 452] on button "Створити ярлик" at bounding box center [577, 467] width 207 height 31
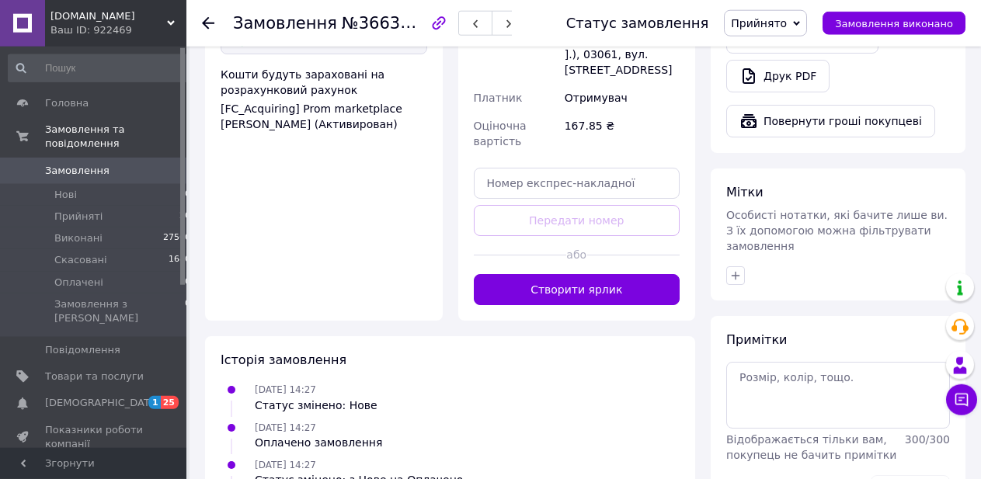
scroll to position [1101, 0]
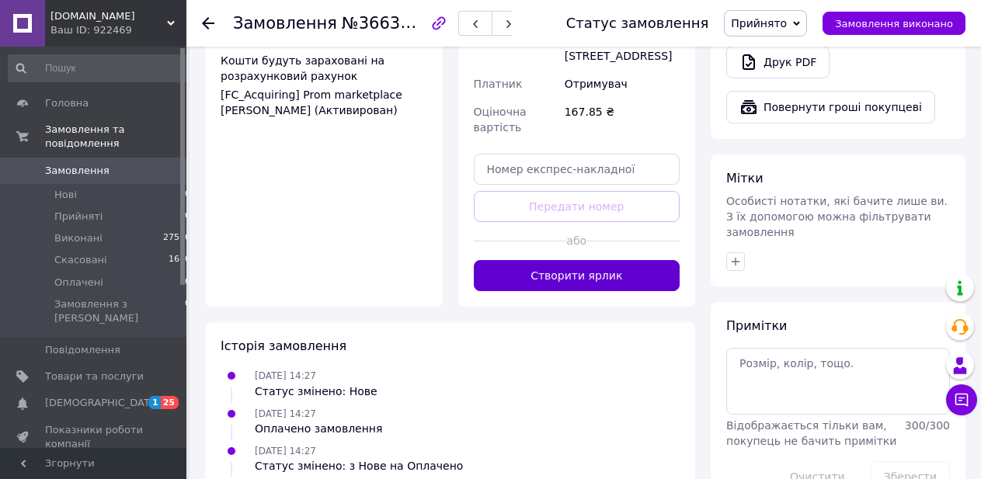
click at [579, 260] on button "Створити ярлик" at bounding box center [577, 275] width 207 height 31
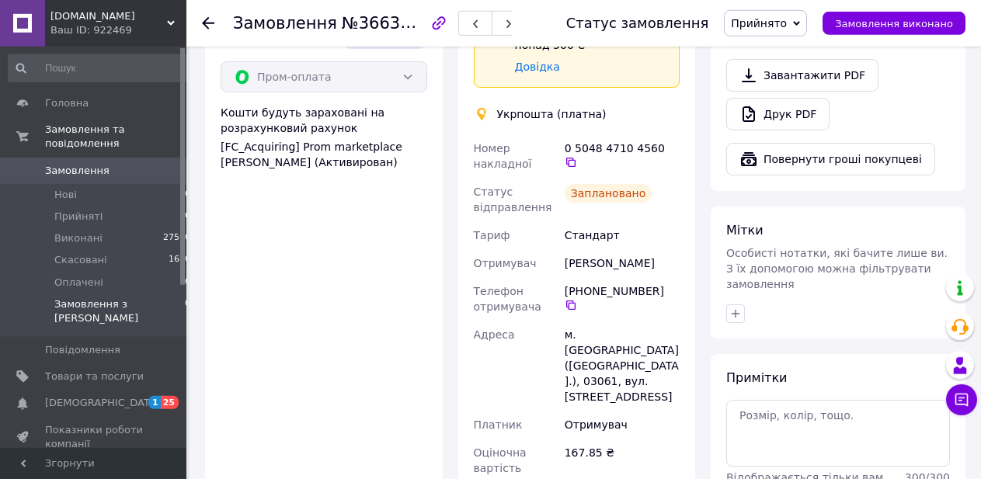
scroll to position [1022, 0]
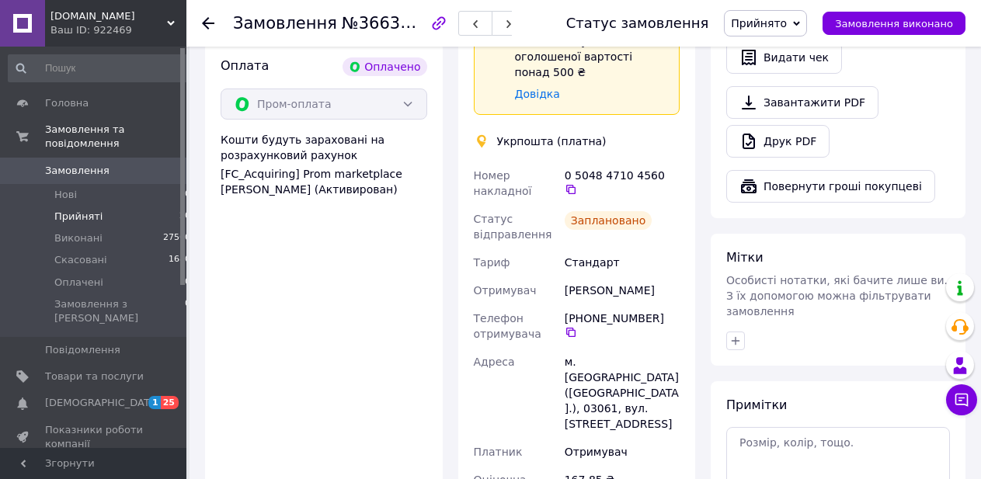
click at [71, 210] on span "Прийняті" at bounding box center [78, 217] width 48 height 14
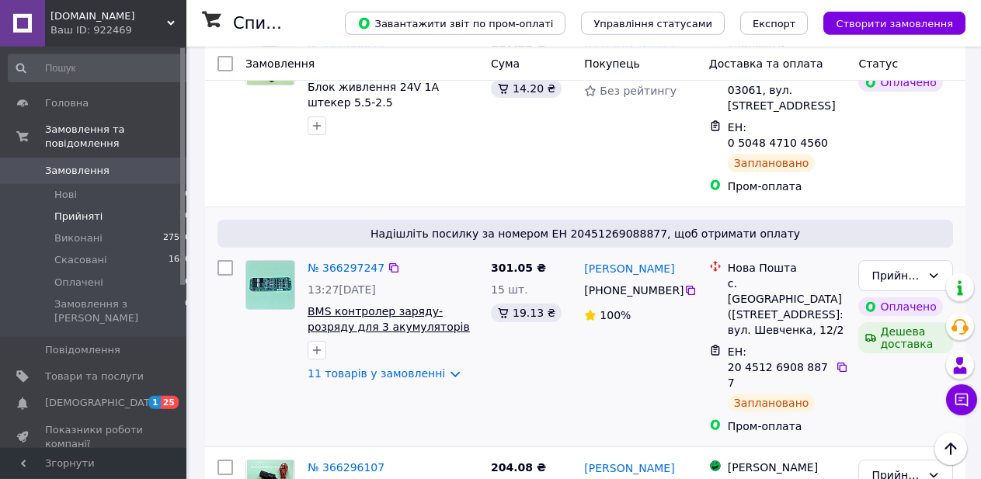
scroll to position [634, 0]
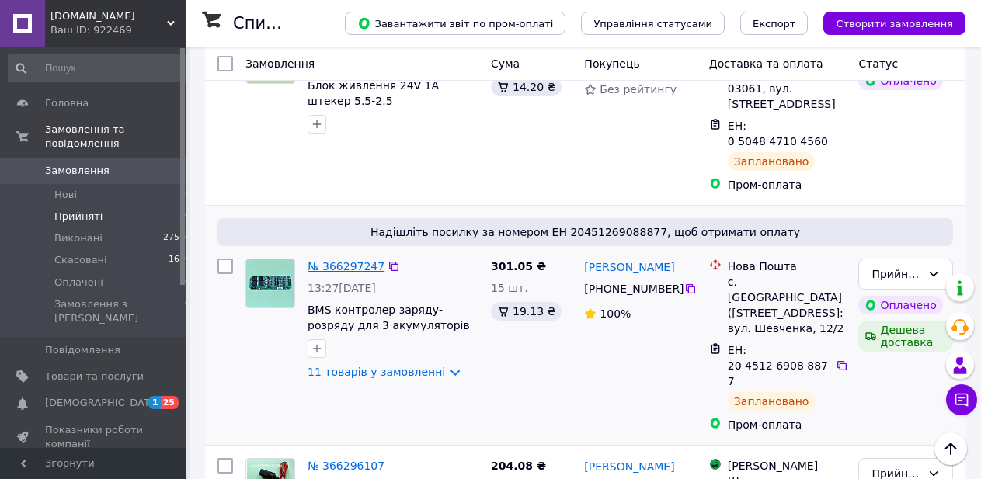
click at [343, 260] on link "№ 366297247" at bounding box center [346, 266] width 77 height 12
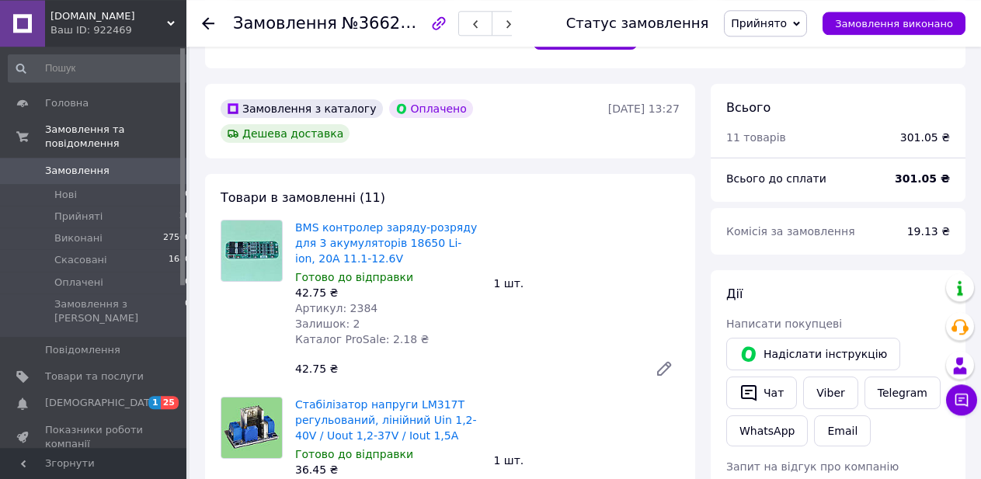
scroll to position [434, 0]
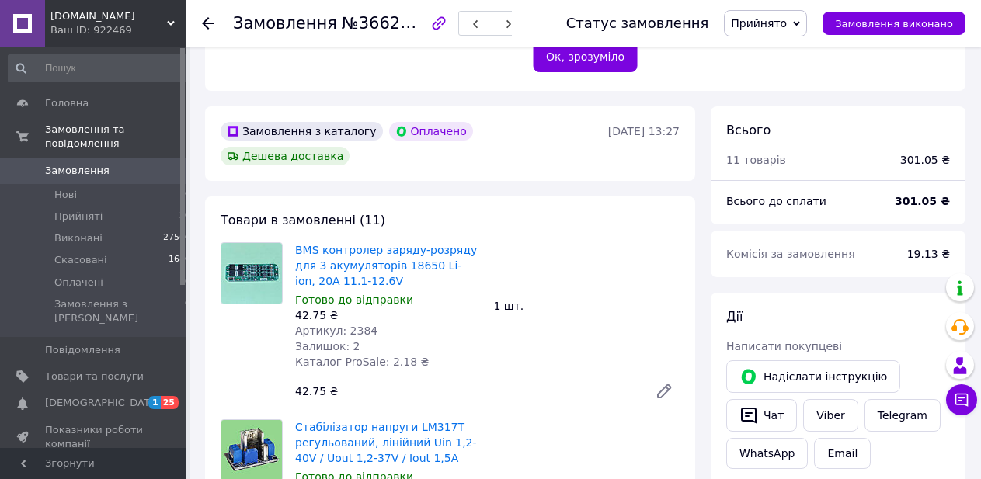
click at [559, 322] on div "BMS контролер заряду-розряду для 3 акумуляторів 18650 Li-ion, 20A 11.1-12.6V Го…" at bounding box center [487, 324] width 397 height 171
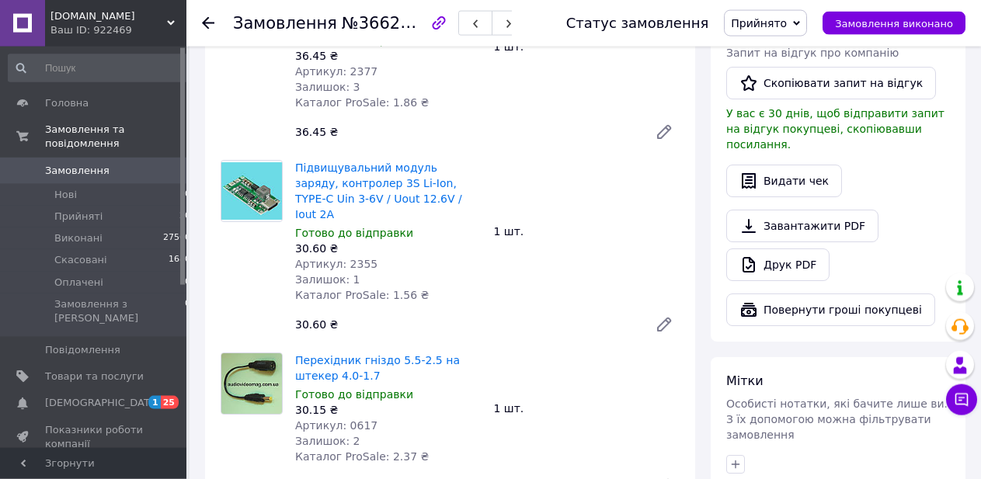
scroll to position [830, 0]
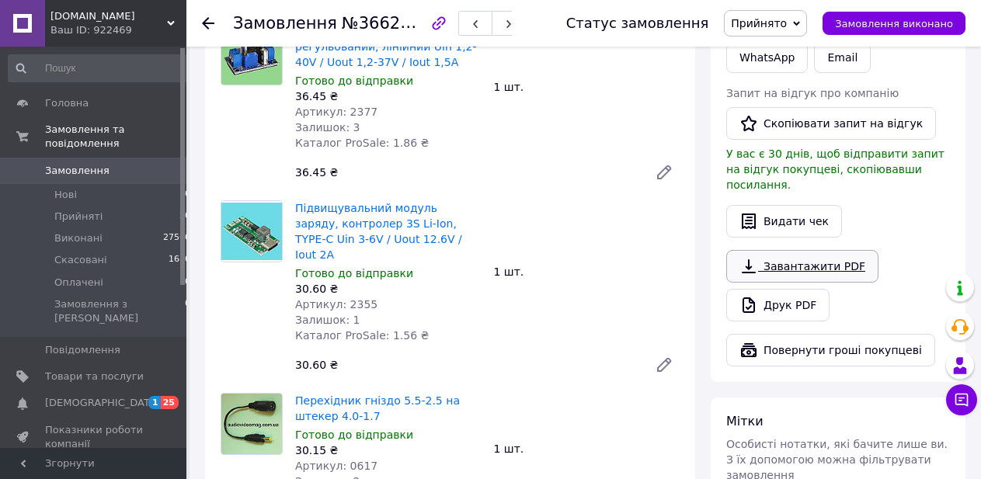
click at [830, 250] on link "Завантажити PDF" at bounding box center [802, 266] width 152 height 33
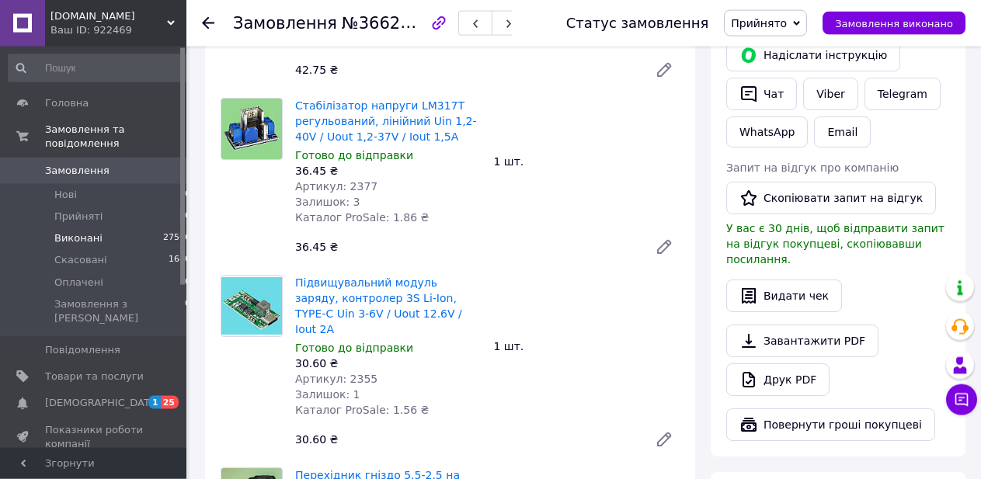
scroll to position [751, 0]
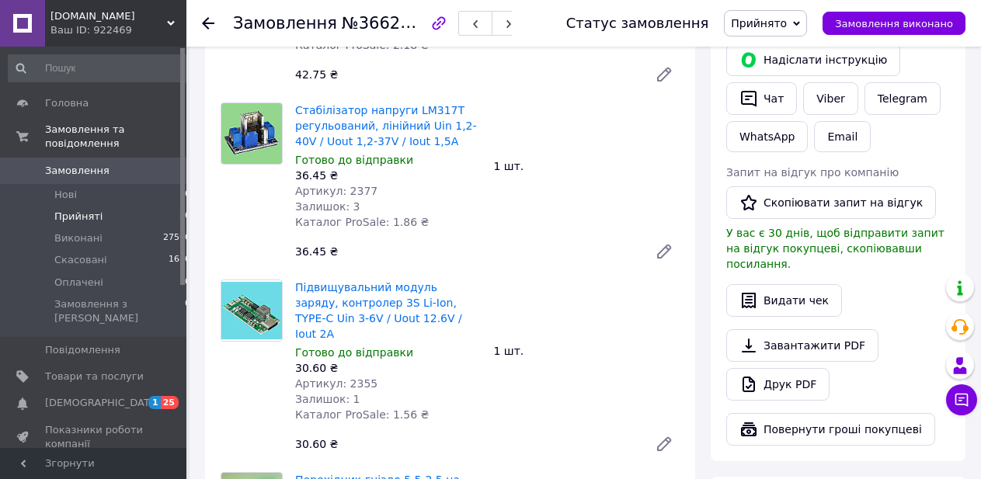
click at [75, 210] on span "Прийняті" at bounding box center [78, 217] width 48 height 14
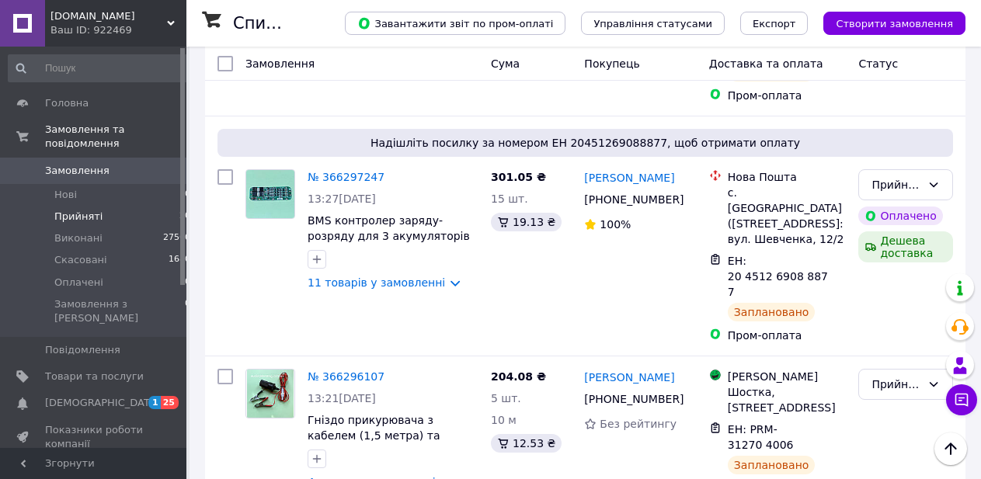
scroll to position [713, 0]
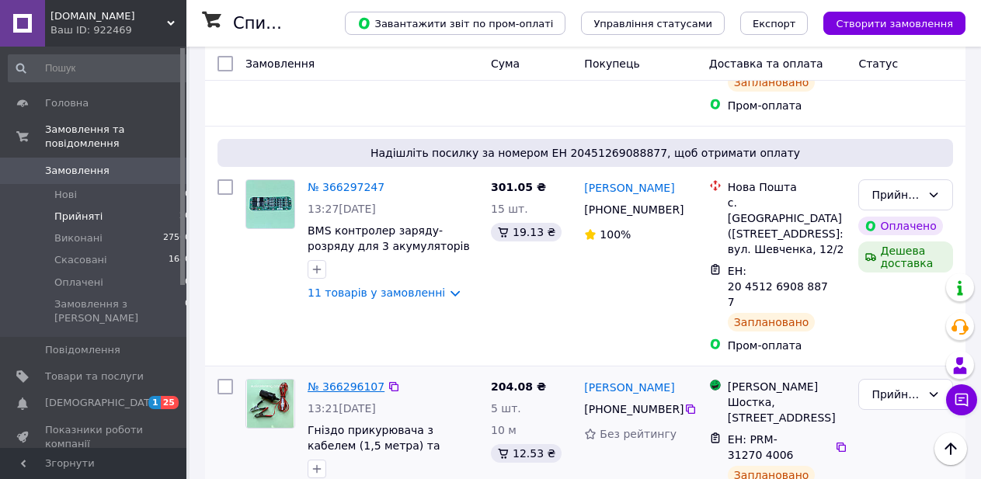
click at [353, 381] on link "№ 366296107" at bounding box center [346, 387] width 77 height 12
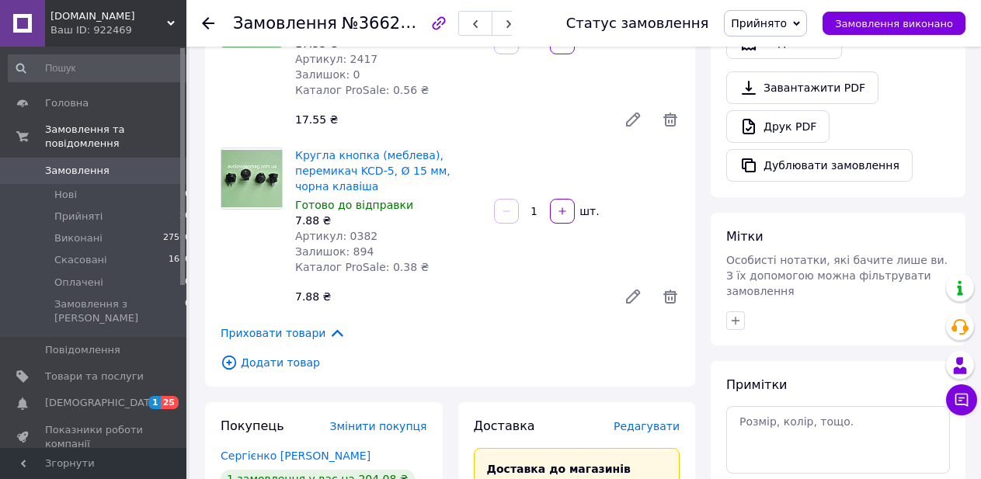
scroll to position [468, 0]
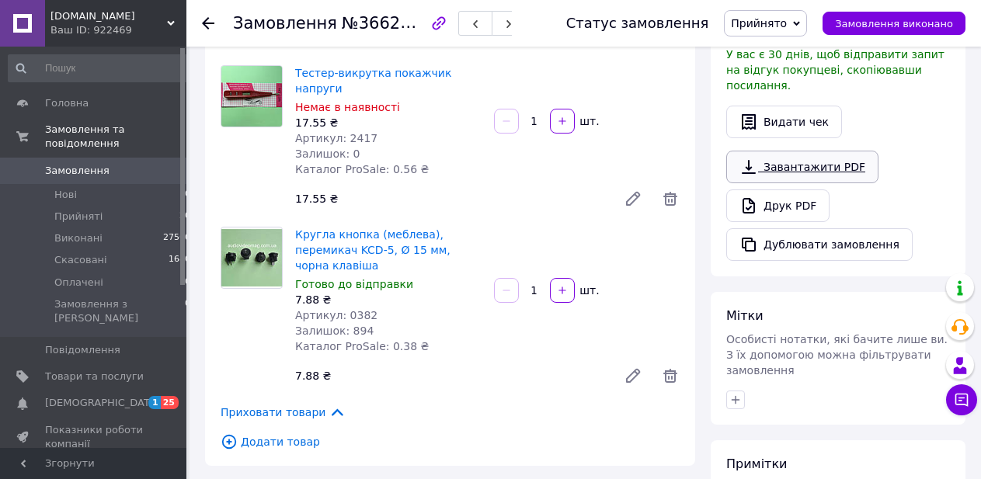
click at [828, 160] on link "Завантажити PDF" at bounding box center [802, 167] width 152 height 33
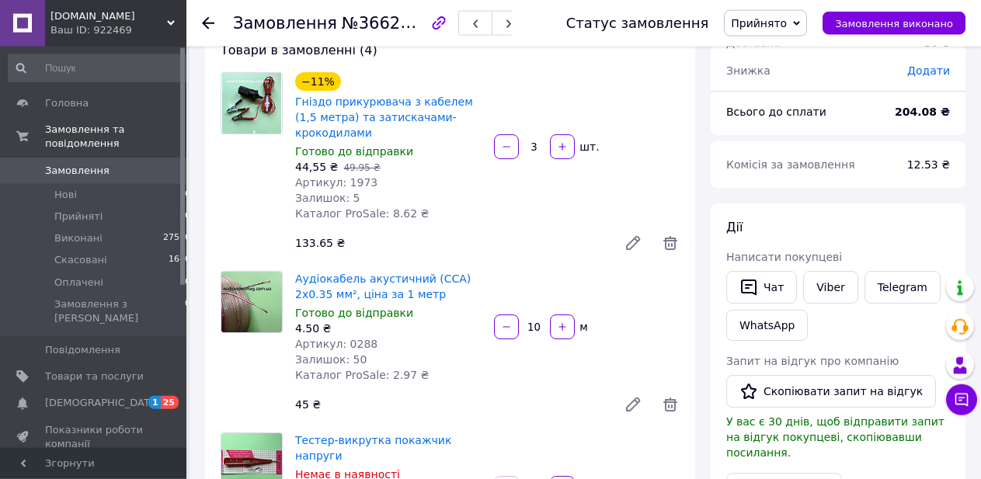
scroll to position [0, 0]
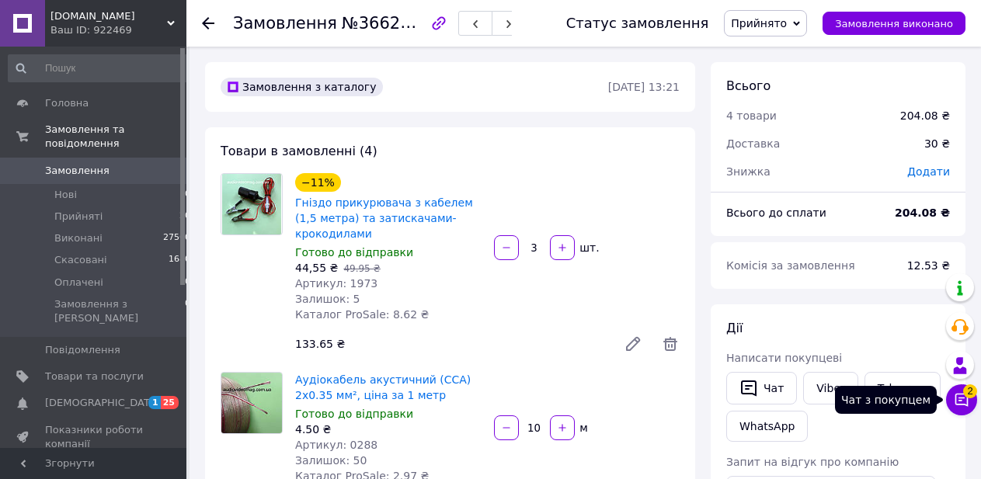
click at [959, 401] on icon at bounding box center [961, 400] width 13 height 13
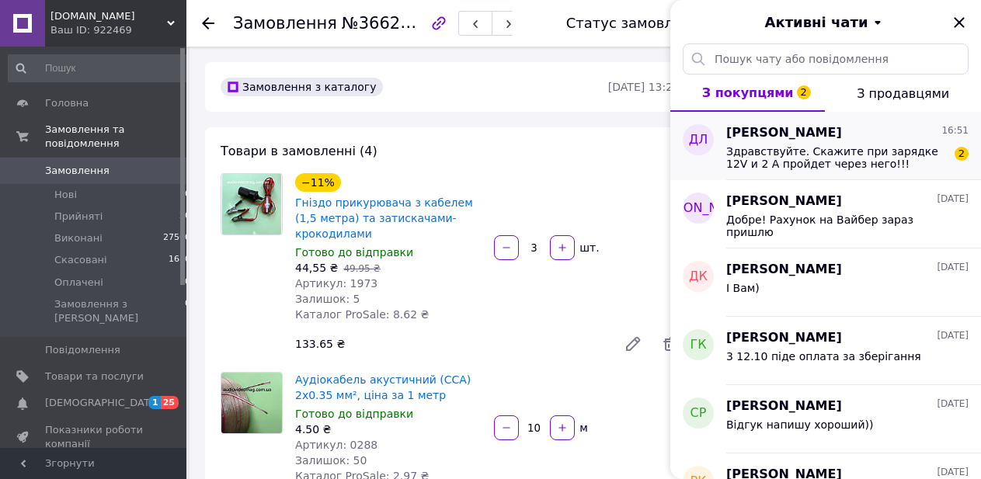
click at [843, 161] on span "Здравствуйте. Скажите при зарядке 12V и 2 А пройдет через него!!!" at bounding box center [836, 157] width 221 height 25
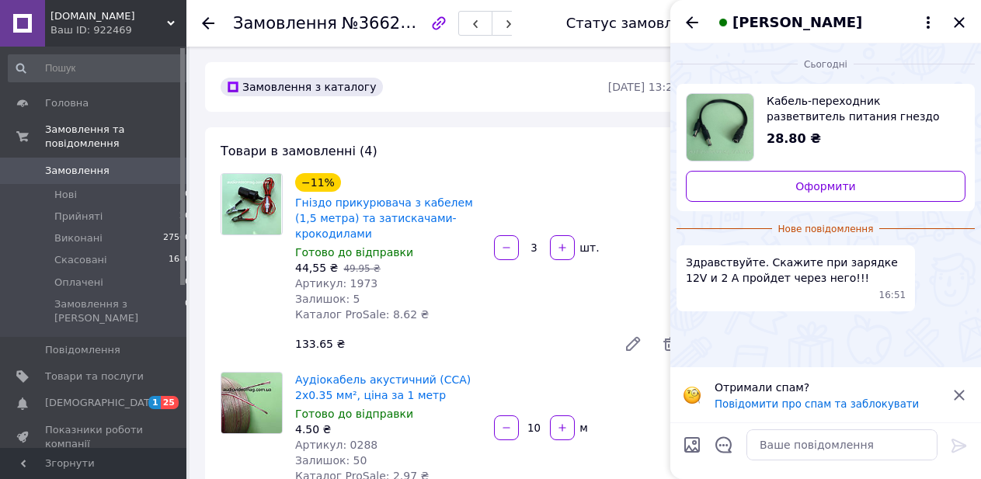
click at [835, 107] on span "Кабель-переходник разветвитель питания гнездо 5.5-2.1 на 2 штекера 5.5-2.1" at bounding box center [860, 108] width 186 height 31
click at [792, 447] on textarea at bounding box center [841, 445] width 191 height 31
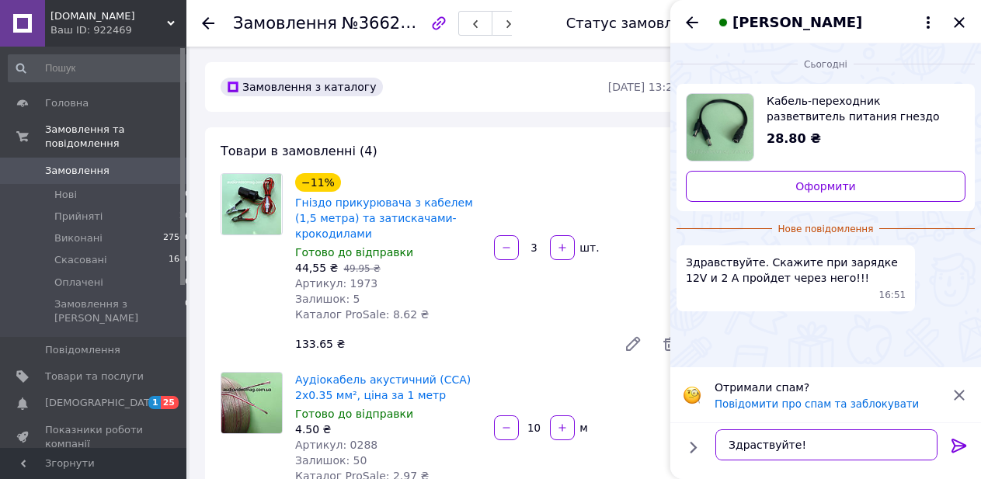
click at [753, 449] on textarea "Здраствуйте!" at bounding box center [826, 445] width 222 height 31
click at [824, 444] on textarea "Здравствуйте!" at bounding box center [826, 445] width 222 height 31
click at [802, 447] on textarea "Здравствуйте!" at bounding box center [826, 445] width 222 height 31
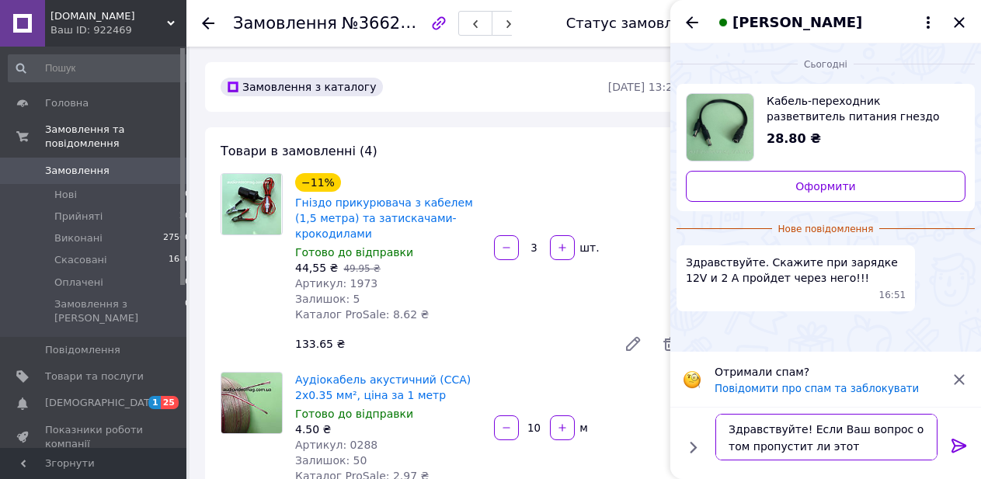
drag, startPoint x: 841, startPoint y: 447, endPoint x: 803, endPoint y: 433, distance: 40.8
click at [803, 433] on textarea "Здравствуйте! Если Ваш вопрос о том пропустит ли этот" at bounding box center [826, 437] width 222 height 47
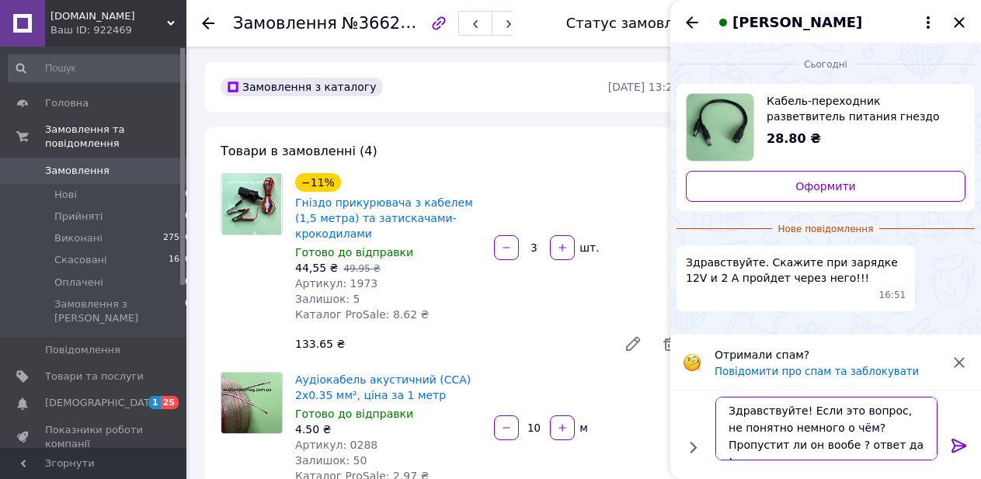
click at [784, 447] on textarea "Здравствуйте! Если это вопрос, не понятно немного о чём? Пропустит ли он вообе …" at bounding box center [826, 429] width 222 height 64
click at [855, 429] on textarea "Здравствуйте! Если это вопрос, не понятно немного о чём? Пропустит ли он вообще…" at bounding box center [826, 429] width 222 height 64
click at [912, 443] on textarea "Здравствуйте! Если это вопрос, не понятно немного о чём? 1) Пропустит ли он воо…" at bounding box center [826, 429] width 222 height 64
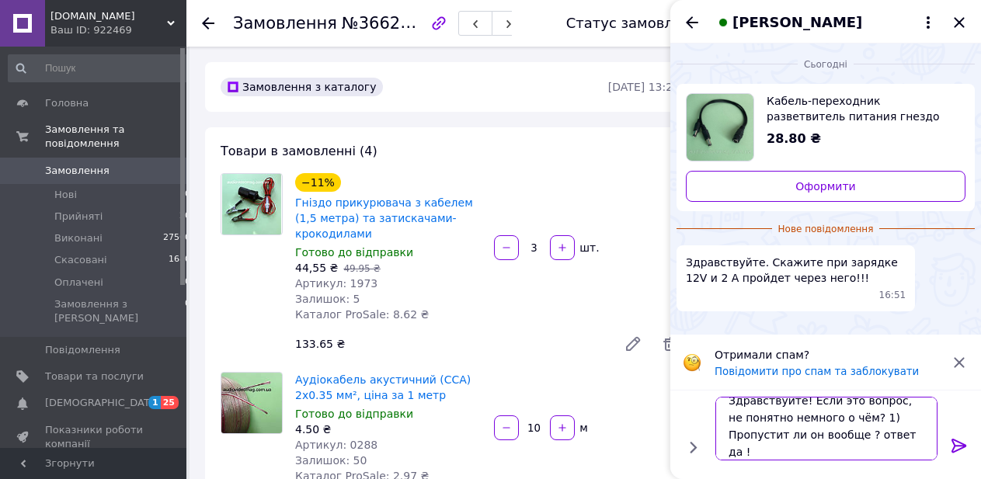
click at [830, 453] on textarea "Здравствуйте! Если это вопрос, не понятно немного о чём? 1) Пропустит ли он воо…" at bounding box center [826, 429] width 222 height 64
click at [854, 417] on textarea "Здравствуйте! Если это вопрос, не понятно немного о чём? 1) Пропустит ли он воо…" at bounding box center [826, 429] width 222 height 64
click at [781, 454] on textarea "Здравствуйте! Если это вопрос, не понятно немного о чём? 1) Пропустит ли он воо…" at bounding box center [826, 429] width 222 height 64
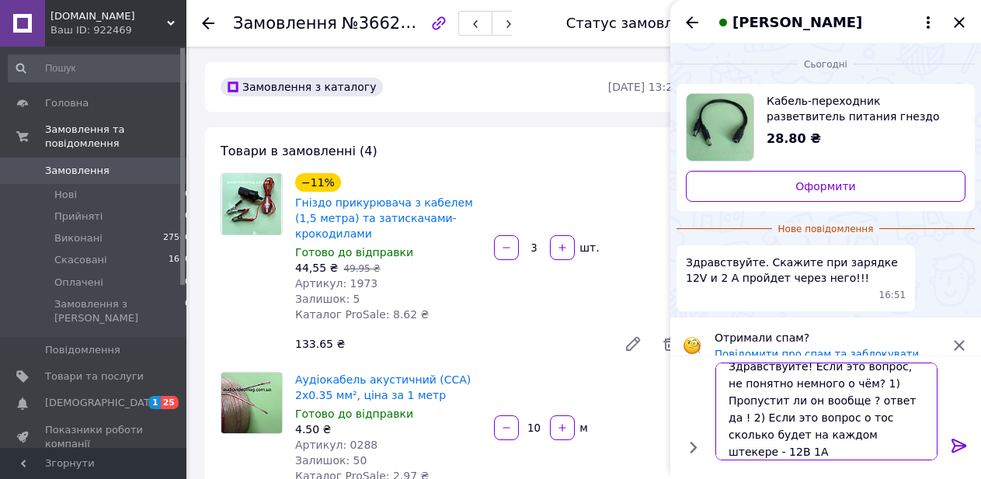
click at [782, 454] on textarea "Здравствуйте! Если это вопрос, не понятно немного о чём? 1) Пропустит ли он воо…" at bounding box center [826, 412] width 222 height 98
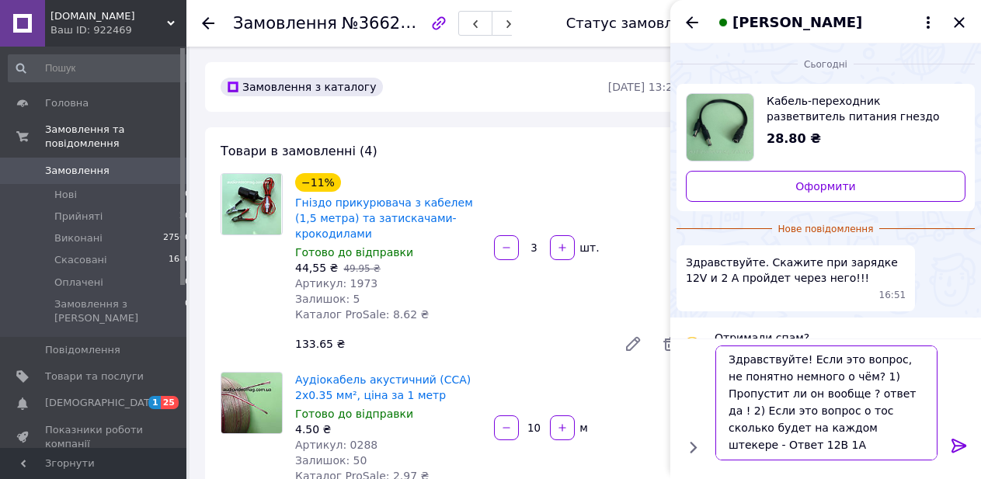
click at [852, 449] on textarea "Здравствуйте! Если это вопрос, не понятно немного о чём? 1) Пропустит ли он воо…" at bounding box center [826, 403] width 222 height 115
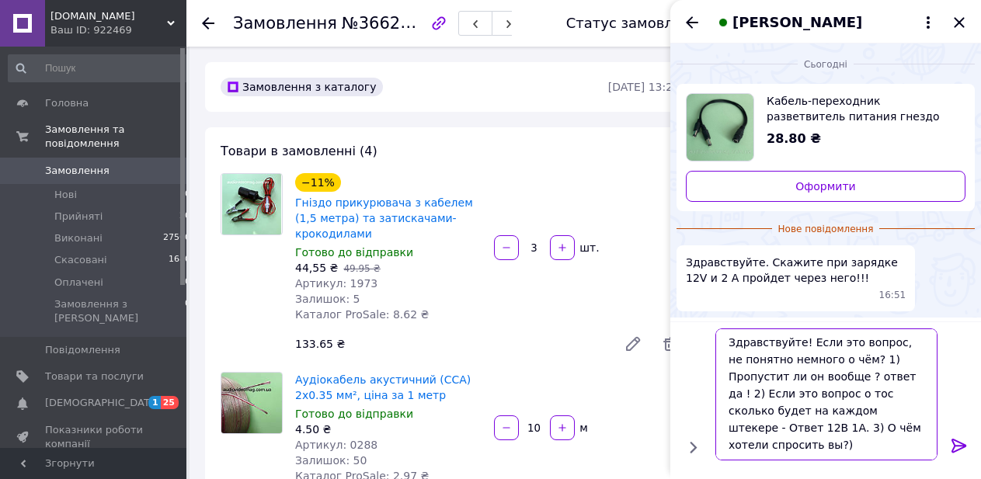
click at [816, 445] on textarea "Здравствуйте! Если это вопрос, не понятно немного о чём? 1) Пропустит ли он воо…" at bounding box center [826, 395] width 222 height 132
click at [817, 445] on textarea "Здравствуйте! Если это вопрос, не понятно немного о чём? 1) Пропустит ли он воо…" at bounding box center [826, 395] width 222 height 132
type textarea "Здравствуйте! Если это вопрос, не понятно немного о чём? 1) Пропустит ли он воо…"
click at [950, 443] on icon at bounding box center [959, 446] width 19 height 19
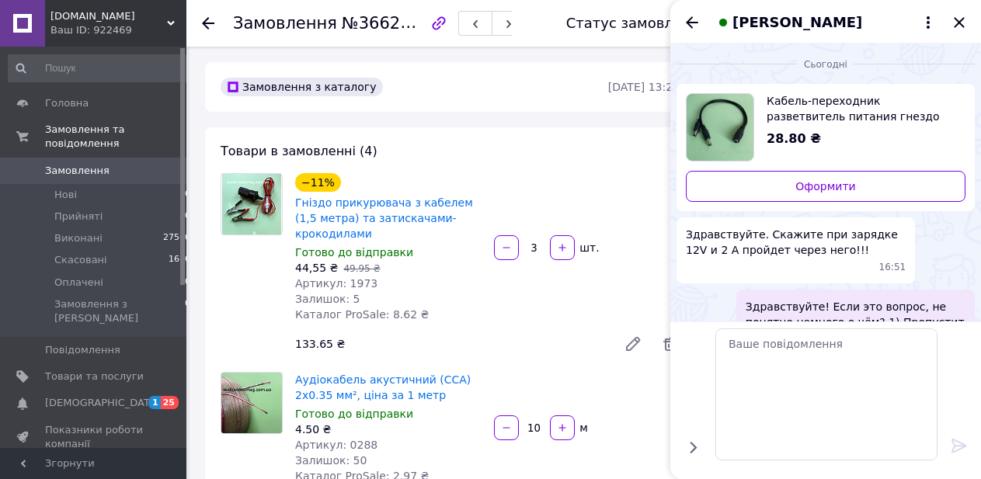
scroll to position [0, 0]
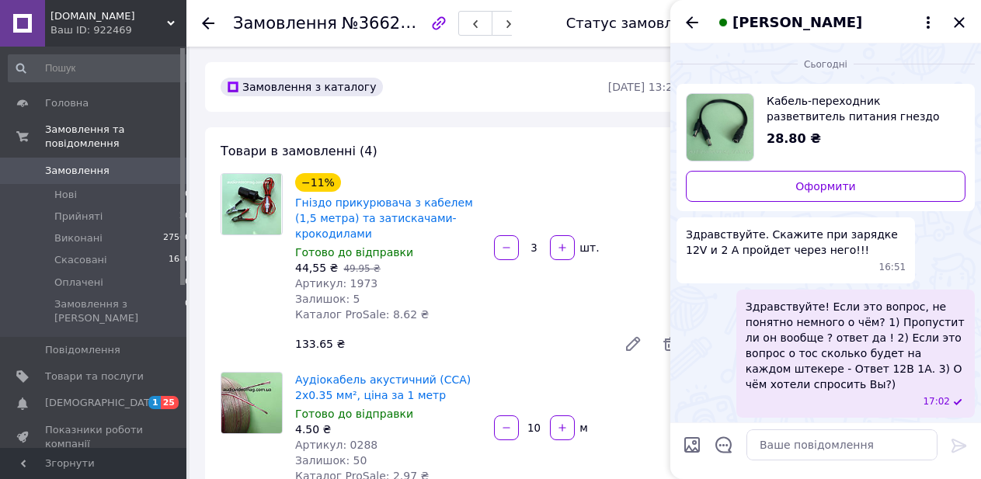
click at [903, 372] on span "Здравствуйте! Если это вопрос, не понятно немного о чём? 1) Пропустит ли он воо…" at bounding box center [856, 345] width 220 height 93
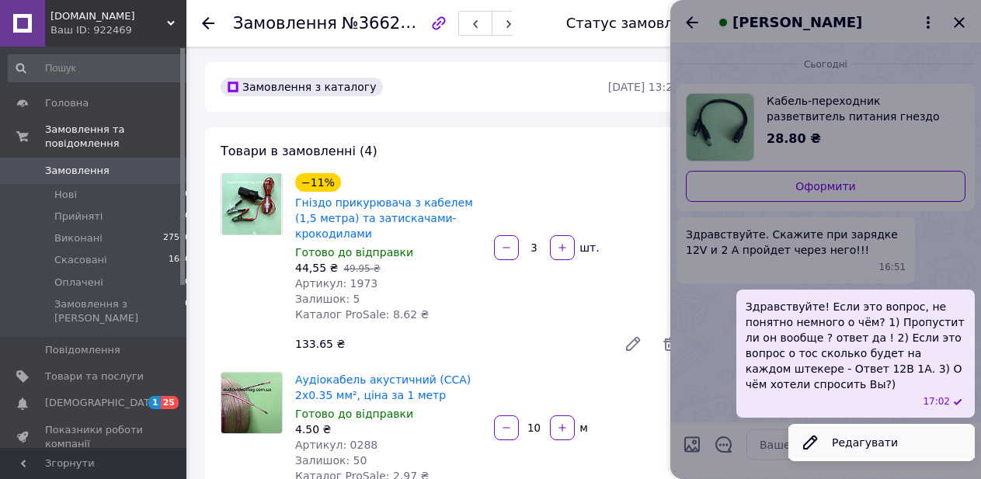
click at [883, 427] on button "Редагувати" at bounding box center [881, 442] width 186 height 31
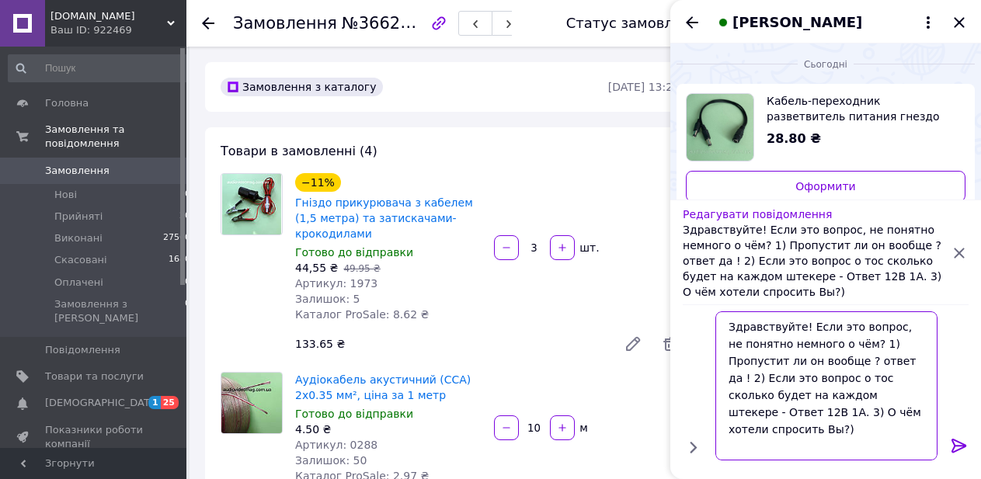
click at [854, 363] on textarea "Здравствуйте! Если это вопрос, не понятно немного о чём? 1) Пропустит ли он воо…" at bounding box center [826, 385] width 222 height 149
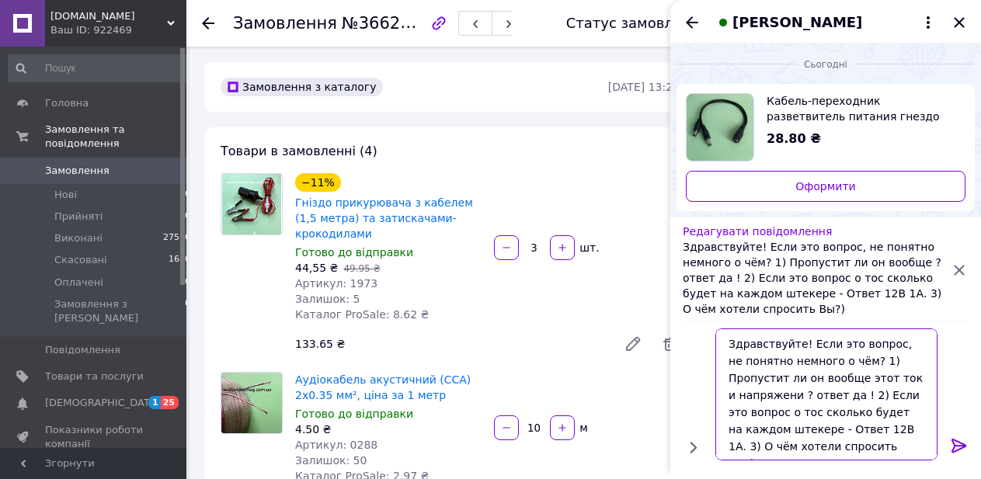
type textarea "Здравствуйте! Если это вопрос, не понятно немного о чём? 1) Пропустит ли он воо…"
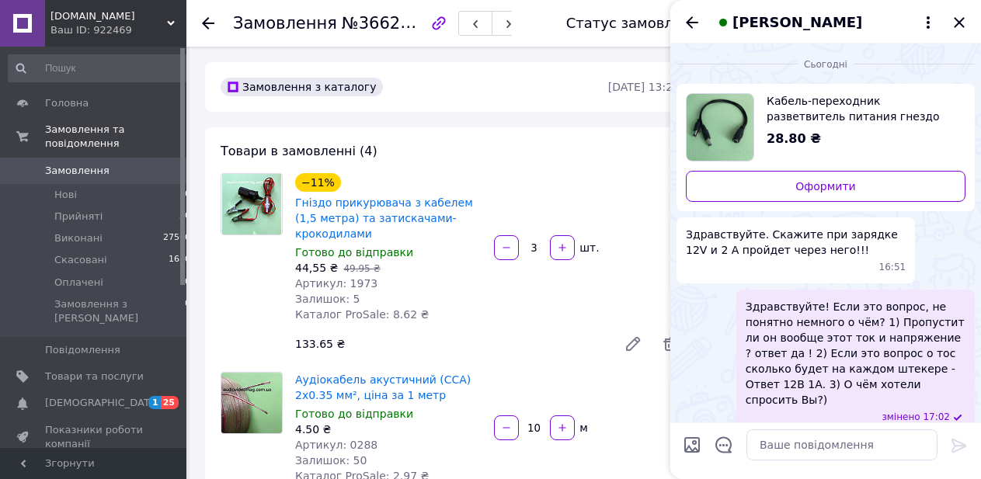
click at [784, 389] on span "Здравствуйте! Если это вопрос, не понятно немного о чём? 1) Пропустит ли он воо…" at bounding box center [856, 353] width 220 height 109
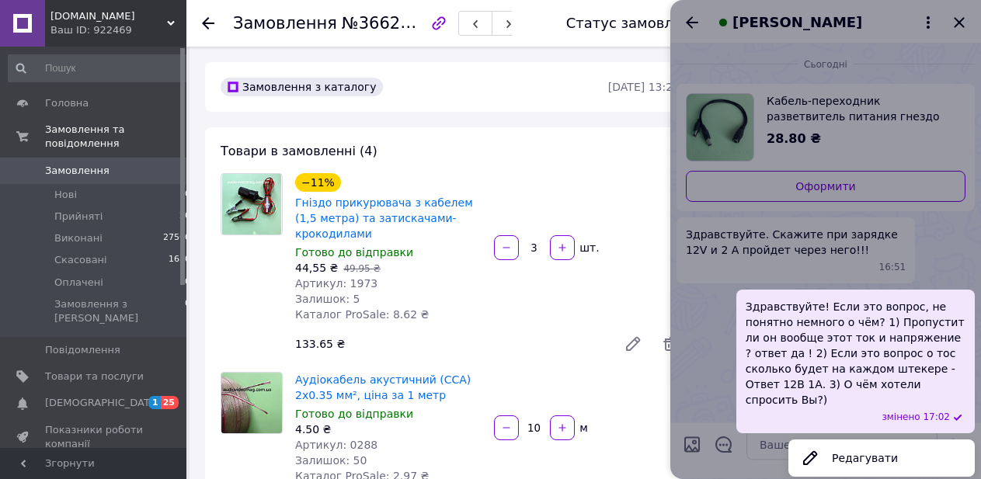
click at [840, 443] on button "Редагувати" at bounding box center [881, 458] width 186 height 31
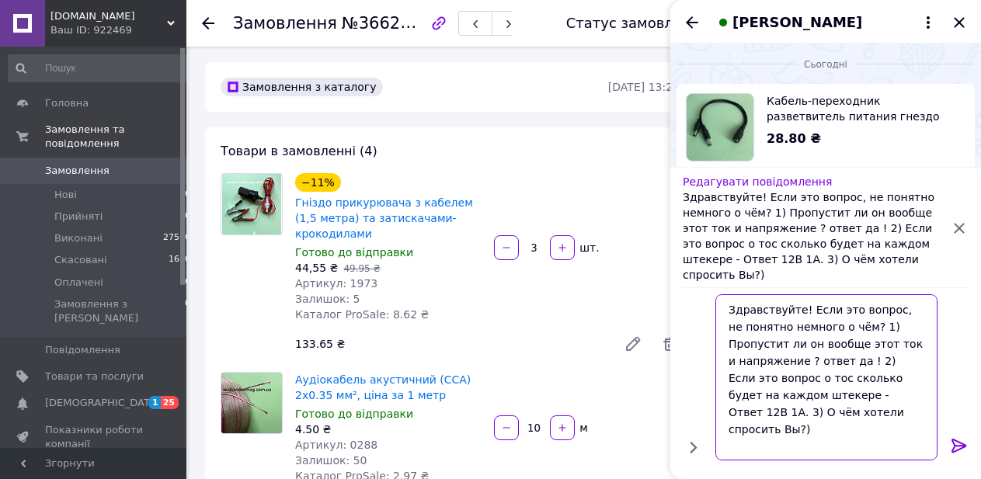
click at [790, 377] on textarea "Здравствуйте! Если это вопрос, не понятно немного о чём? 1) Пропустит ли он воо…" at bounding box center [826, 377] width 222 height 166
type textarea "Здравствуйте! Если это вопрос, не понятно немного о чём? 1) Пропустит ли он воо…"
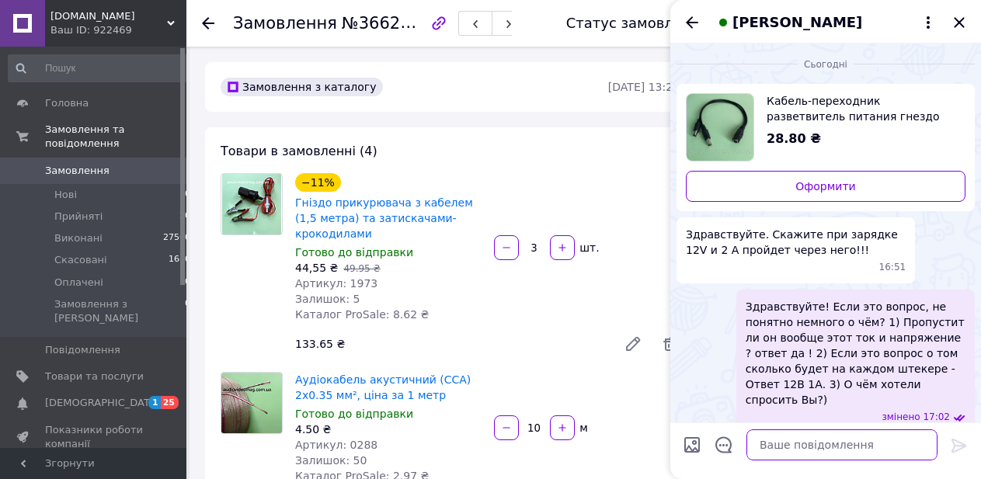
scroll to position [17, 0]
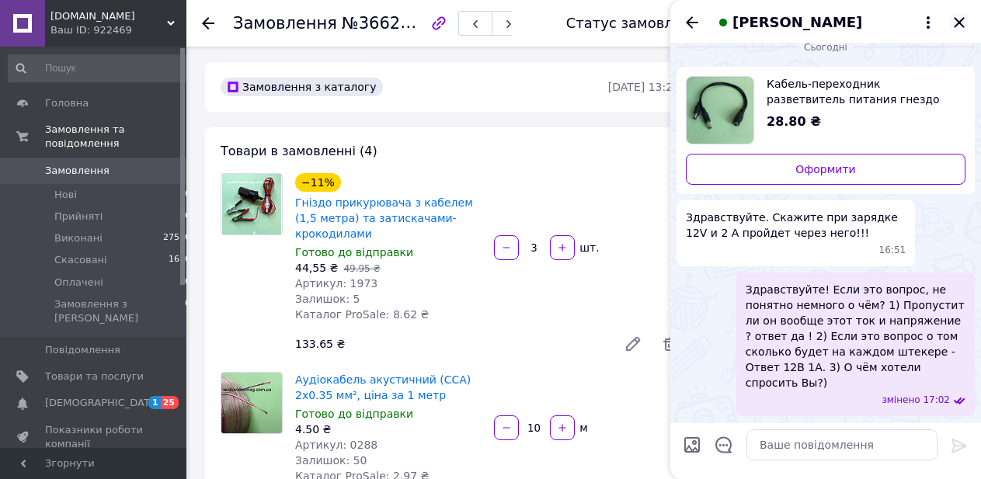
click at [957, 26] on icon "Закрити" at bounding box center [959, 22] width 10 height 10
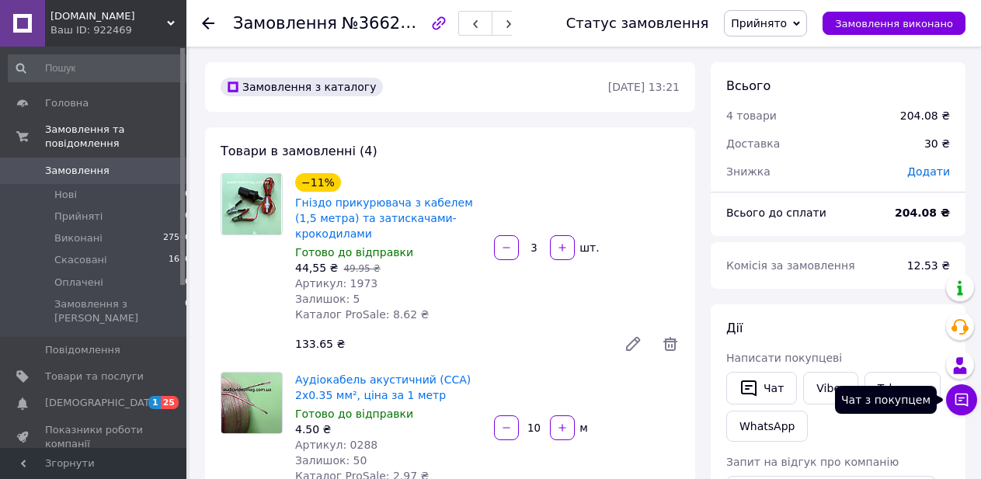
click at [969, 400] on icon at bounding box center [962, 400] width 16 height 16
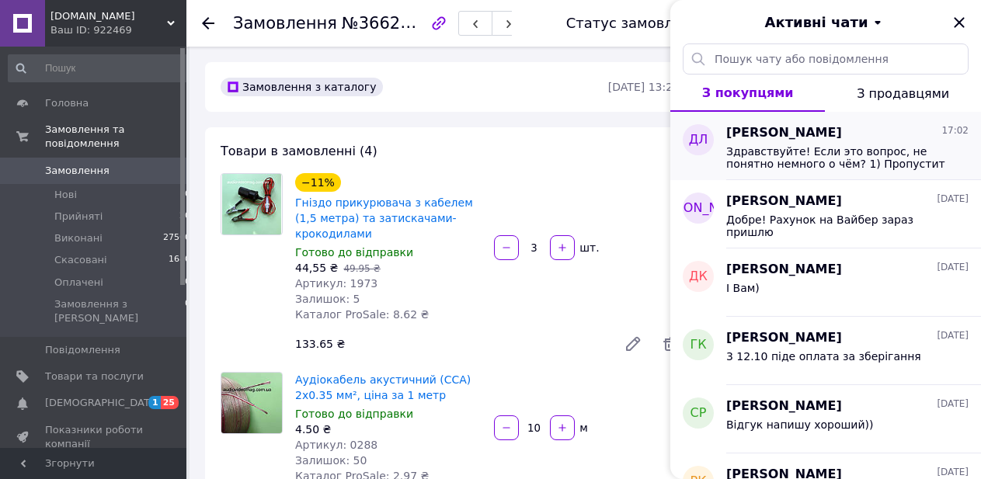
click at [765, 151] on span "Здравствуйте! Если это вопрос, не понятно немного о чём? 1) Пропустит ли он воо…" at bounding box center [836, 157] width 221 height 25
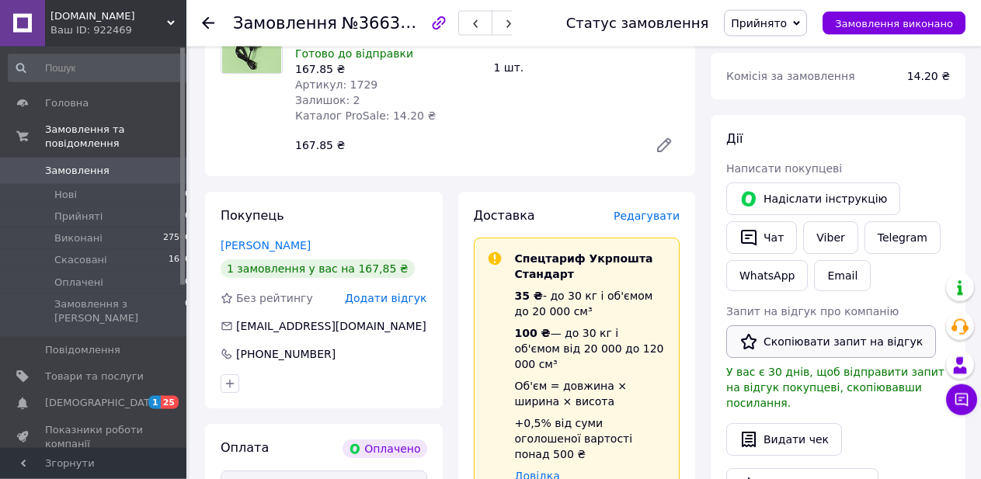
scroll to position [792, 0]
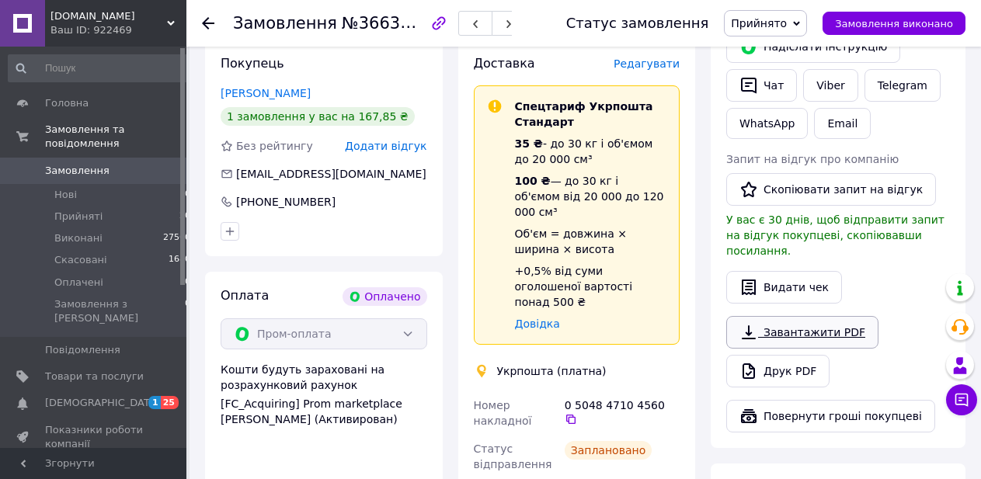
click at [826, 316] on link "Завантажити PDF" at bounding box center [802, 332] width 152 height 33
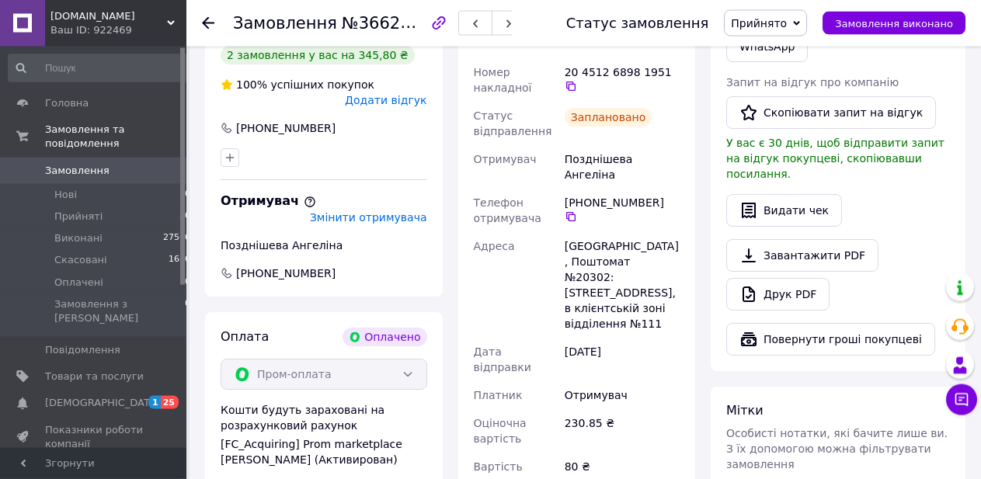
scroll to position [871, 0]
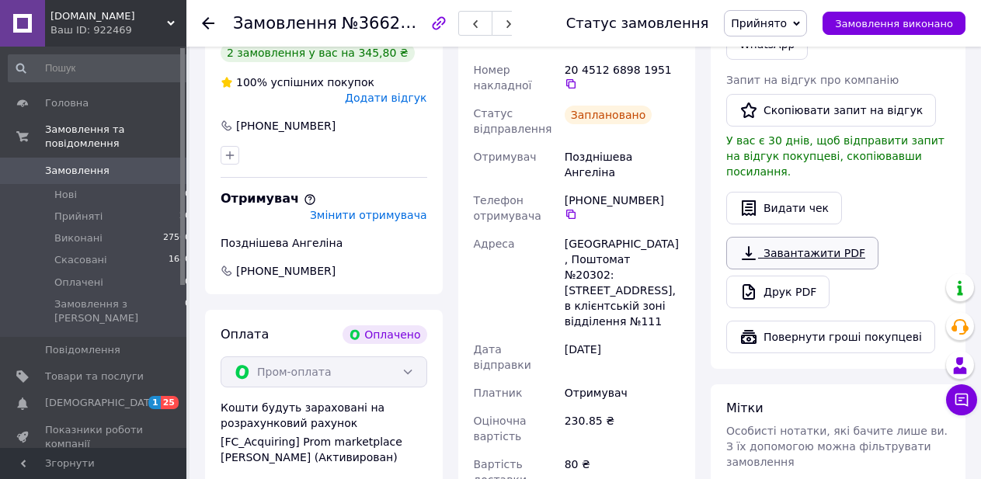
click at [791, 237] on link "Завантажити PDF" at bounding box center [802, 253] width 152 height 33
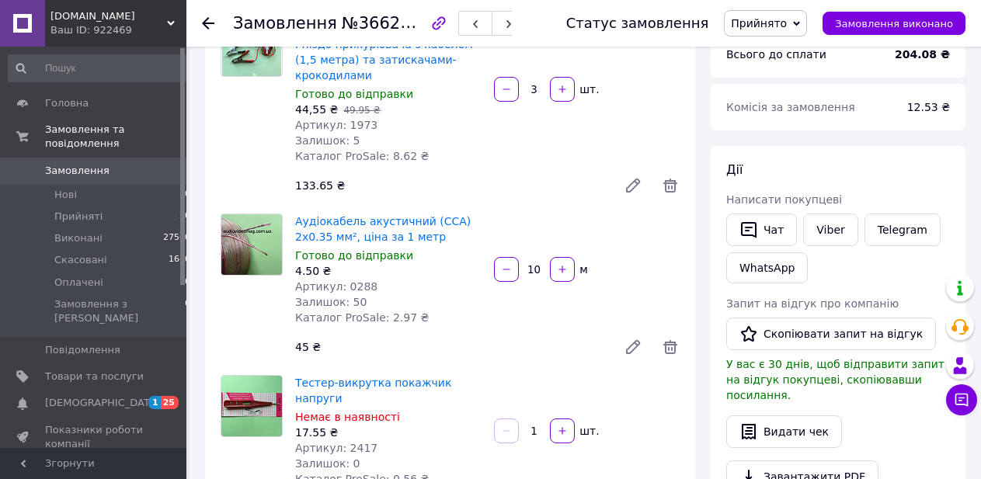
scroll to position [238, 0]
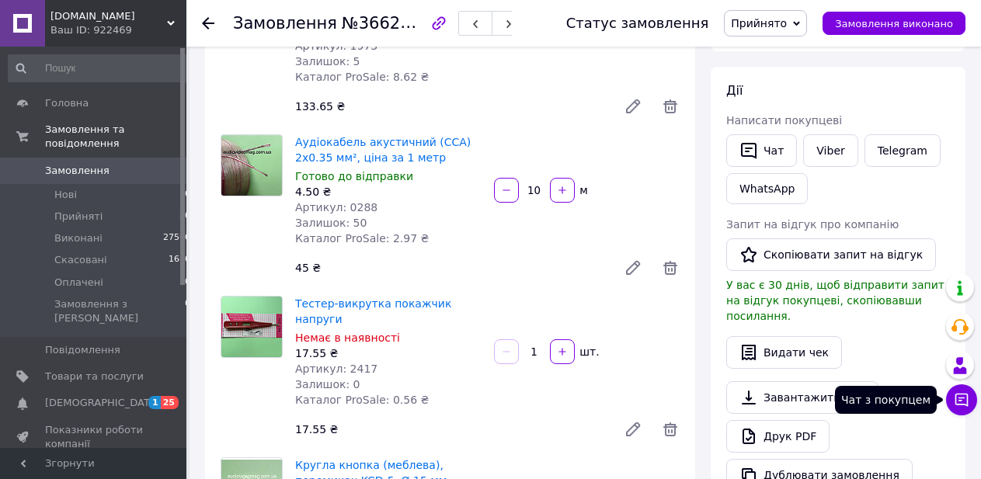
click at [959, 405] on icon at bounding box center [962, 400] width 16 height 16
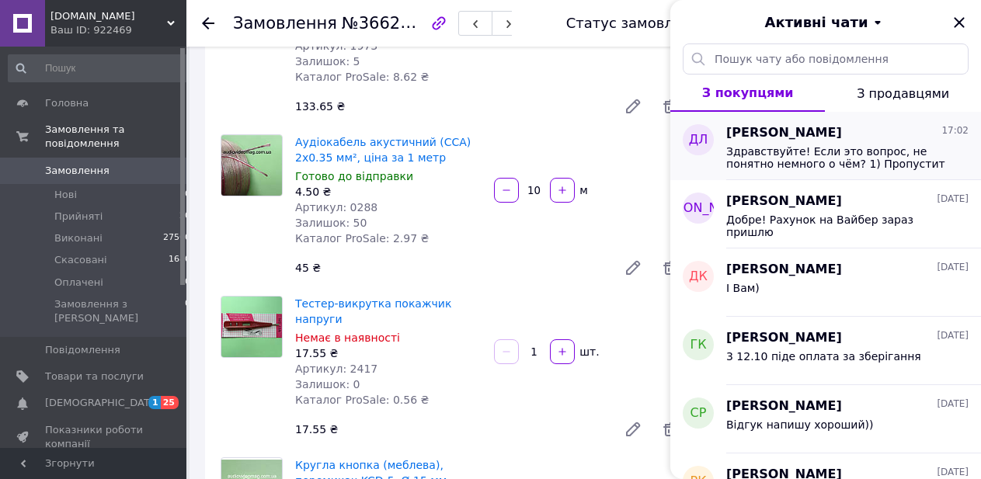
click at [802, 158] on span "Здравствуйте! Если это вопрос, не понятно немного о чём? 1) Пропустит ли он воо…" at bounding box center [836, 157] width 221 height 25
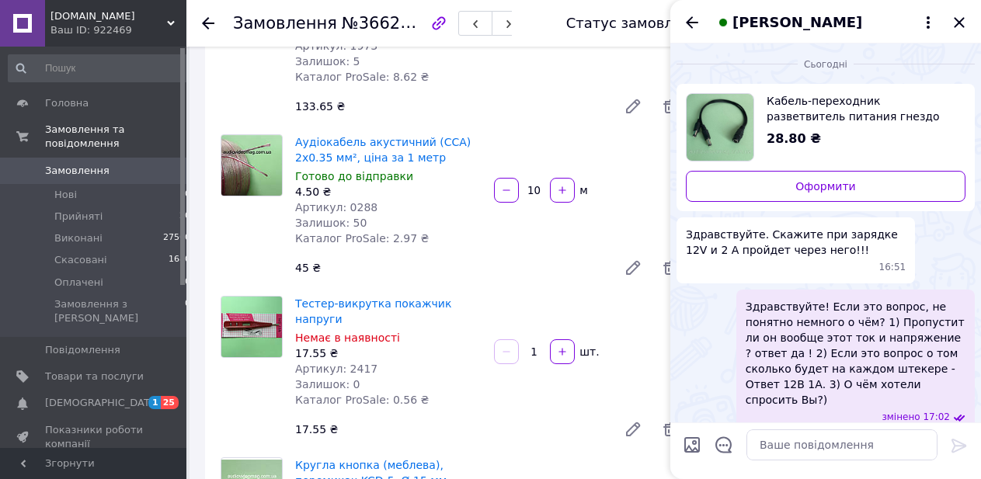
scroll to position [17, 0]
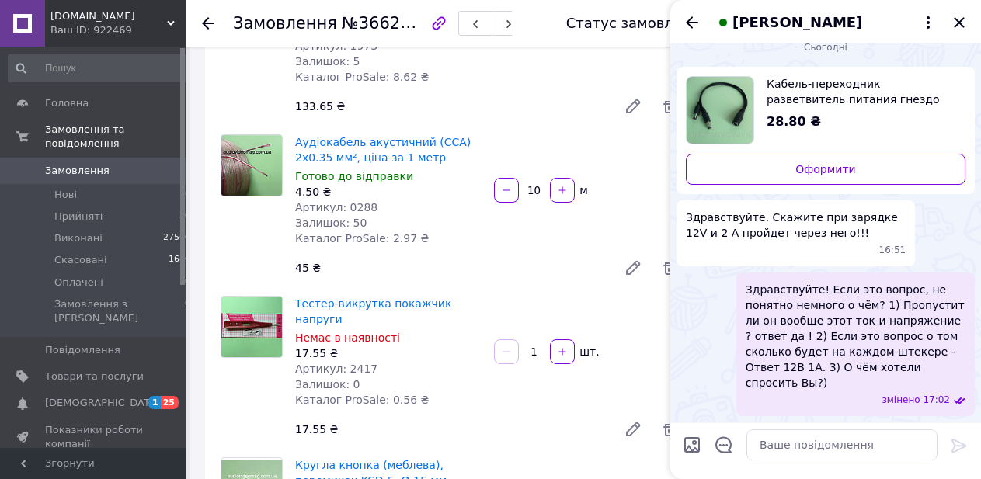
click at [723, 113] on img "Переглянути товар" at bounding box center [720, 110] width 67 height 67
click at [960, 19] on icon "Закрити" at bounding box center [959, 22] width 19 height 19
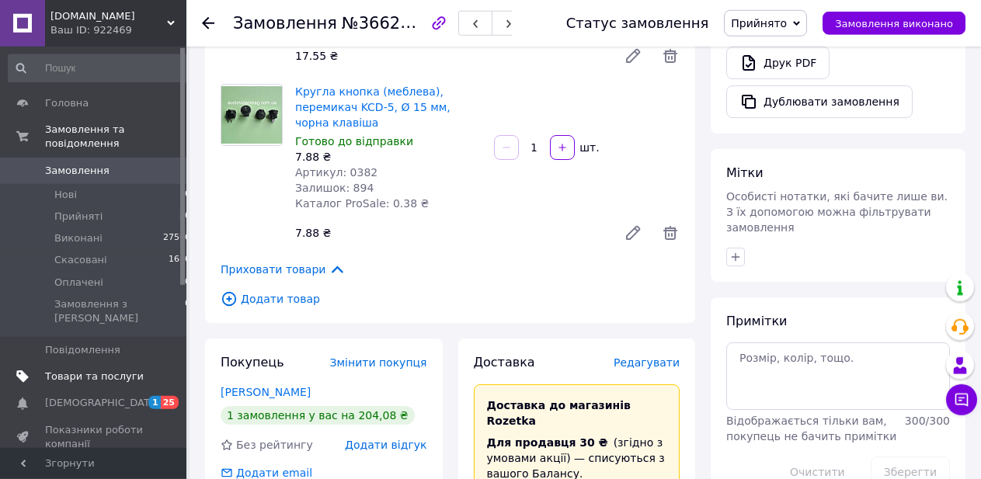
scroll to position [713, 0]
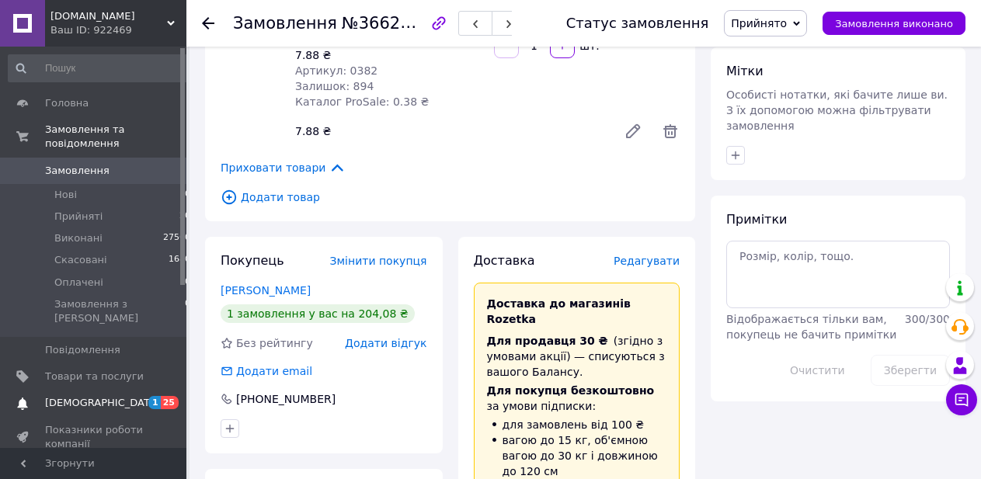
click at [113, 396] on span "[DEMOGRAPHIC_DATA]" at bounding box center [94, 403] width 99 height 14
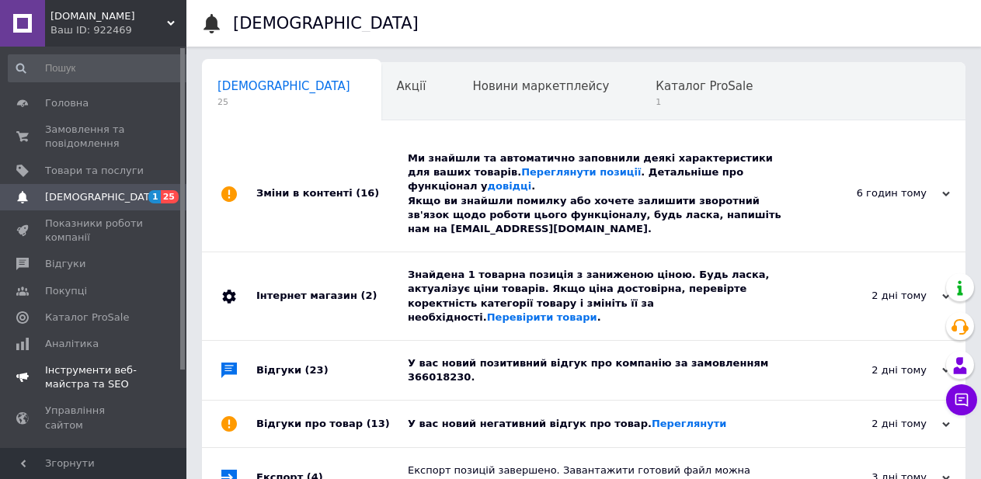
scroll to position [0, 6]
click at [649, 101] on span "1" at bounding box center [697, 102] width 97 height 12
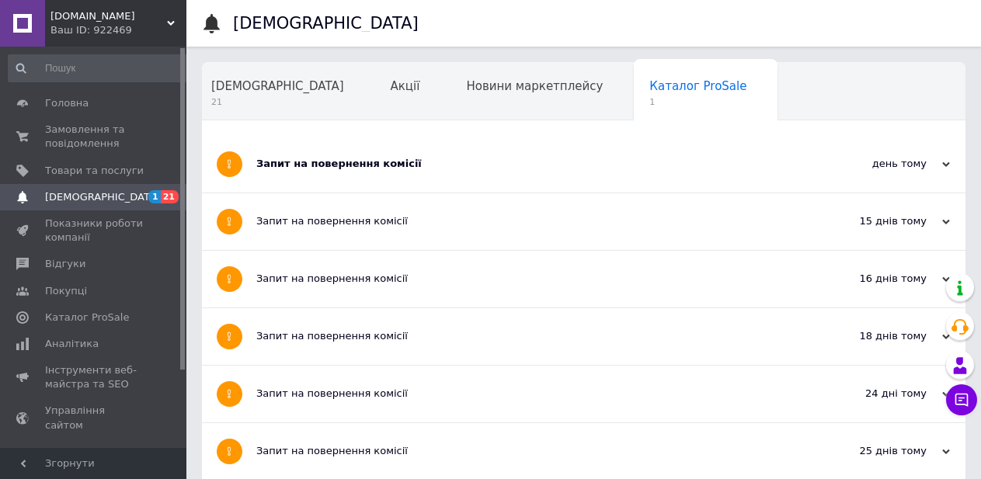
click at [436, 172] on div "Запит на повернення комісії" at bounding box center [525, 164] width 538 height 57
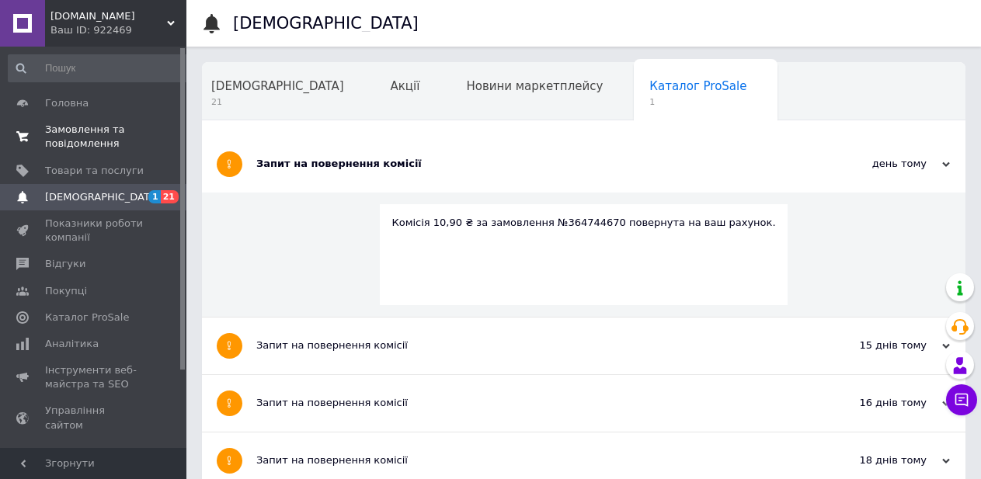
click at [64, 131] on span "Замовлення та повідомлення" at bounding box center [94, 137] width 99 height 28
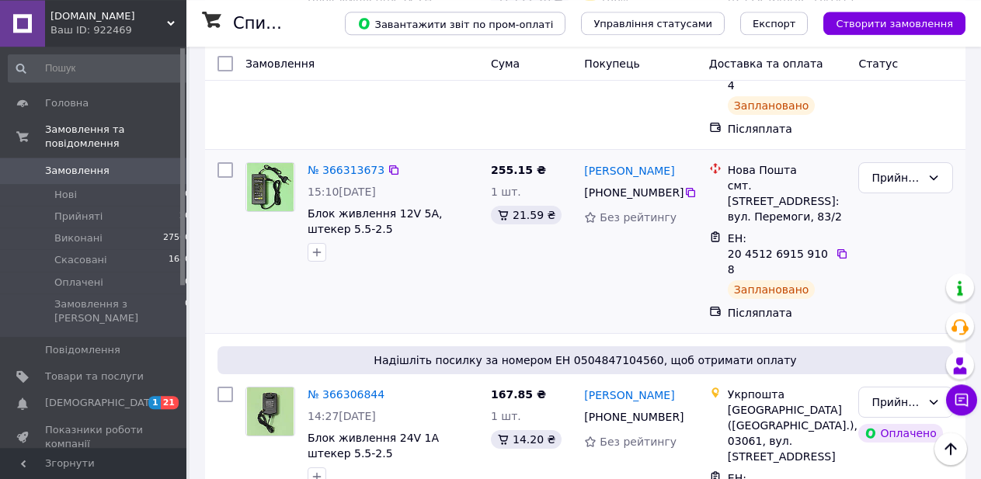
scroll to position [317, 0]
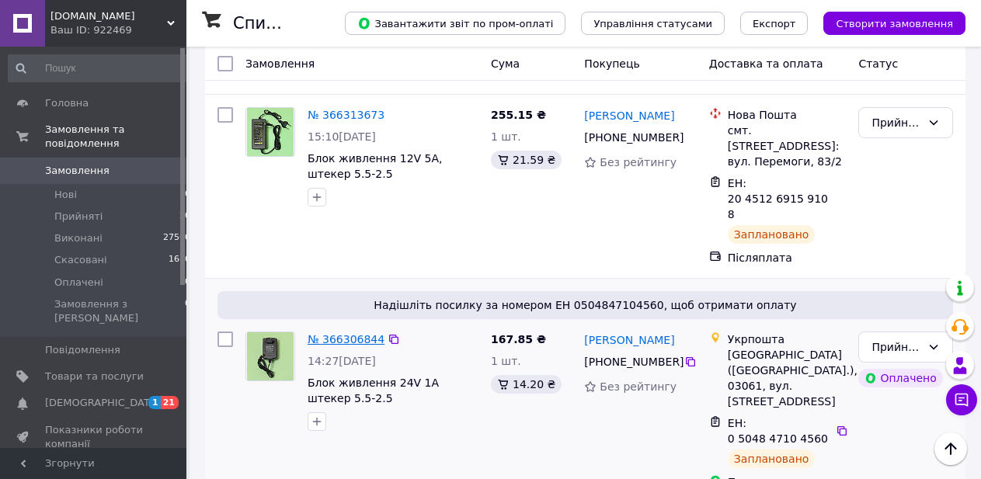
click at [336, 333] on link "№ 366306844" at bounding box center [346, 339] width 77 height 12
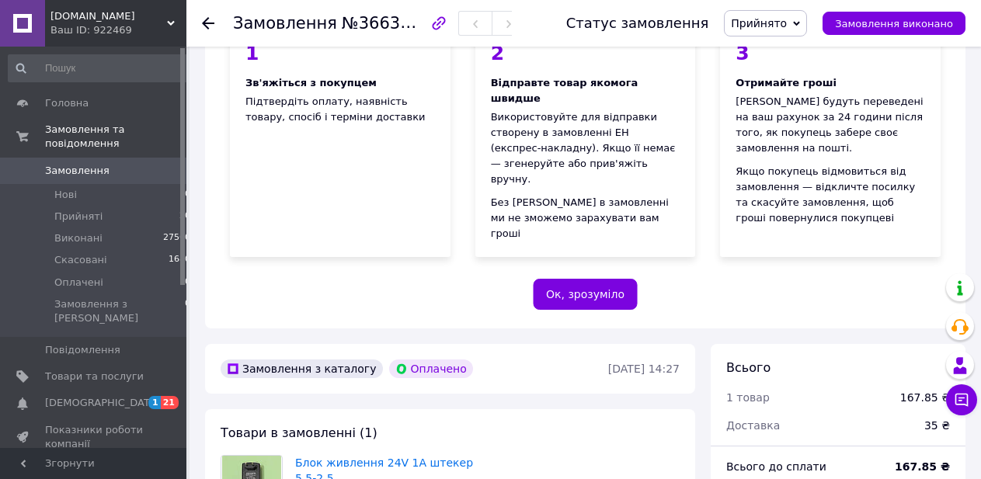
scroll to position [513, 0]
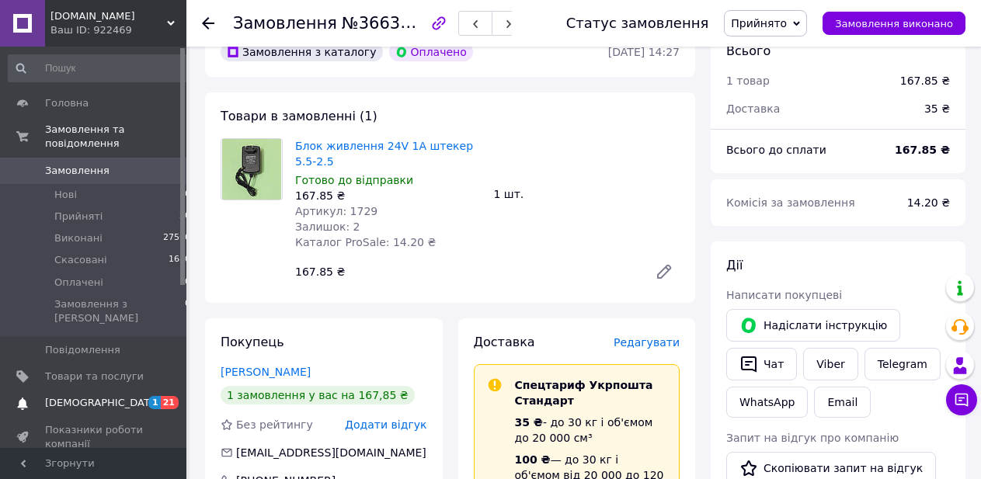
click at [96, 396] on span "[DEMOGRAPHIC_DATA]" at bounding box center [102, 403] width 115 height 14
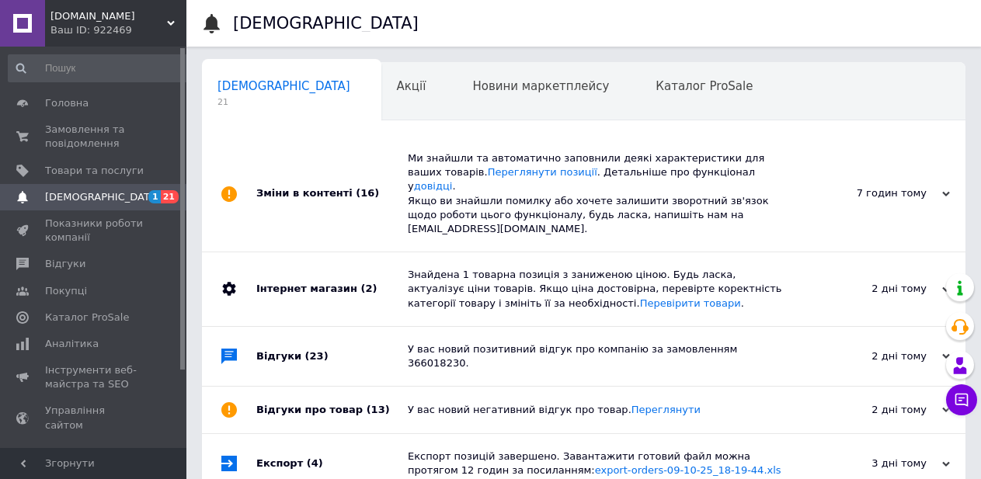
scroll to position [0, 6]
